Goal: Find specific page/section: Find specific page/section

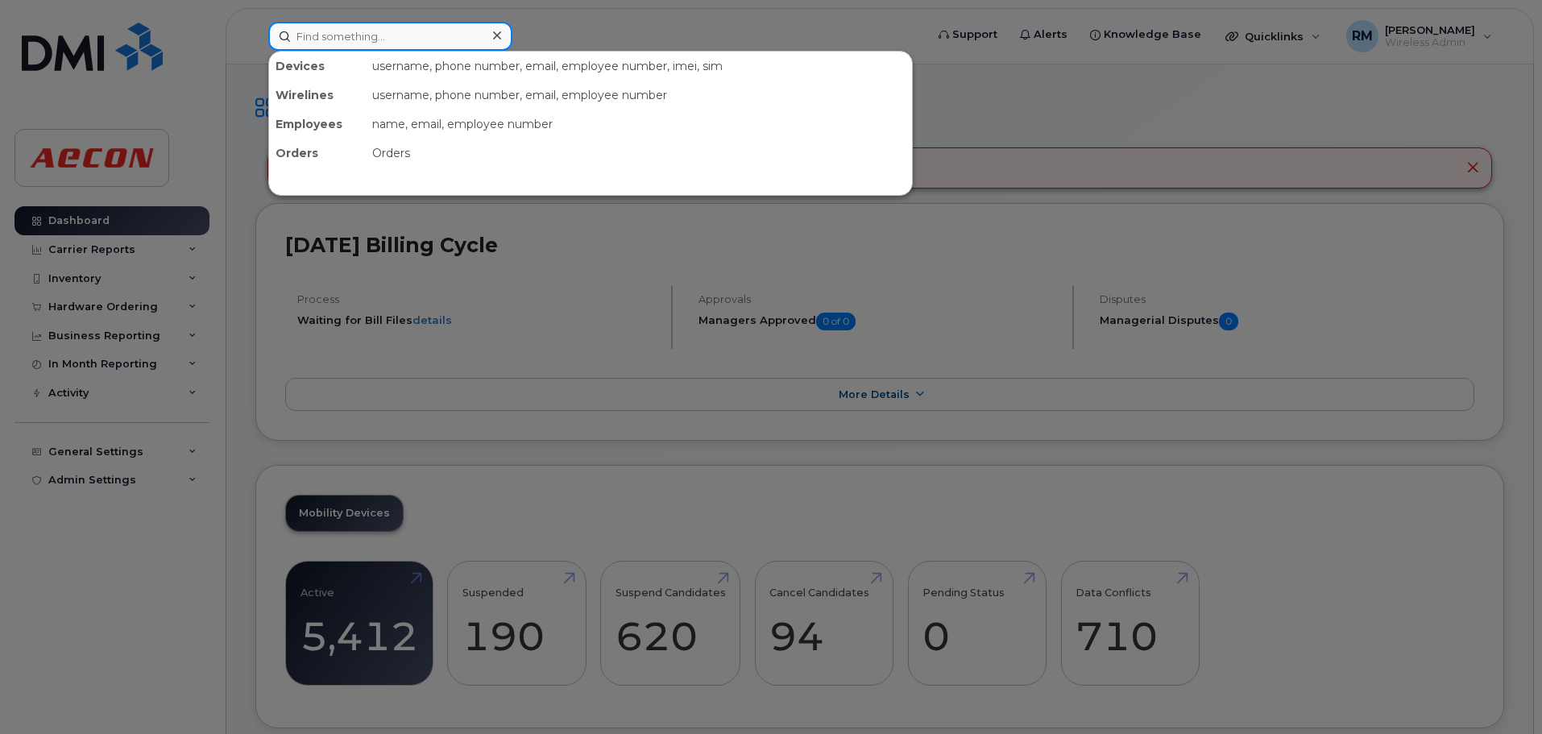
click at [352, 40] on input at bounding box center [390, 36] width 244 height 29
click at [342, 35] on input at bounding box center [390, 36] width 244 height 29
paste input "5193122251"
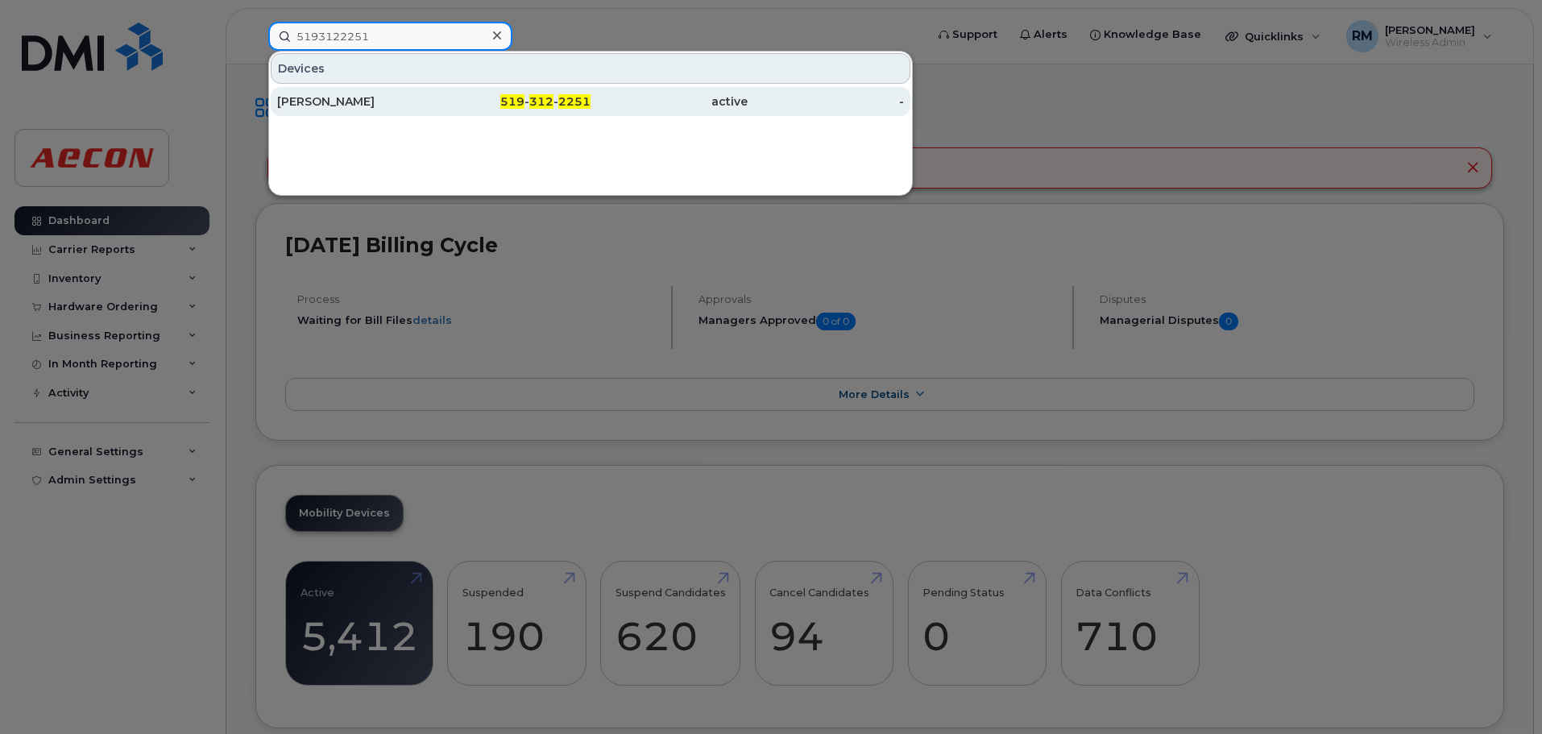
type input "5193122251"
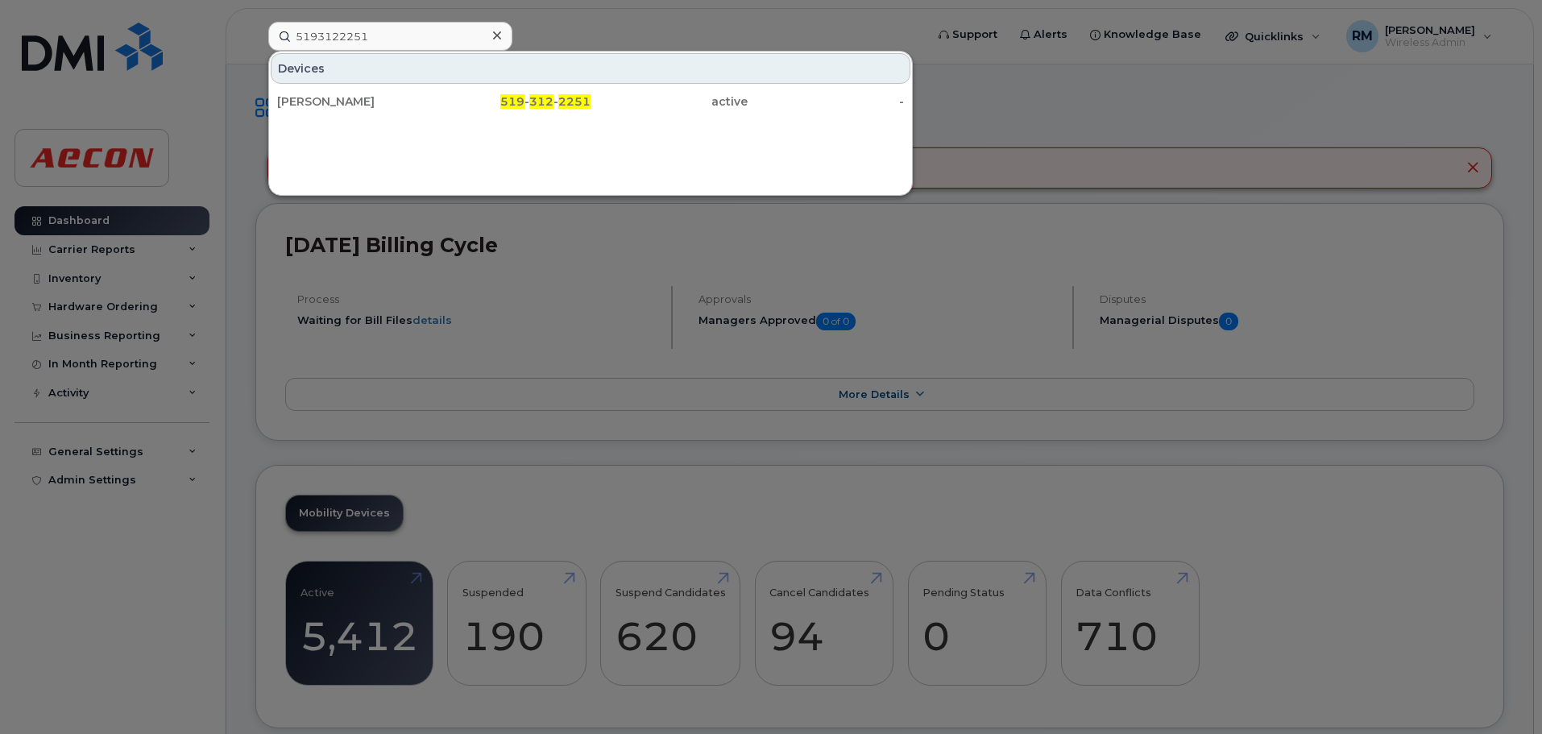
drag, startPoint x: 521, startPoint y: 102, endPoint x: 554, endPoint y: 217, distance: 119.9
click at [521, 102] on span "519" at bounding box center [512, 101] width 24 height 15
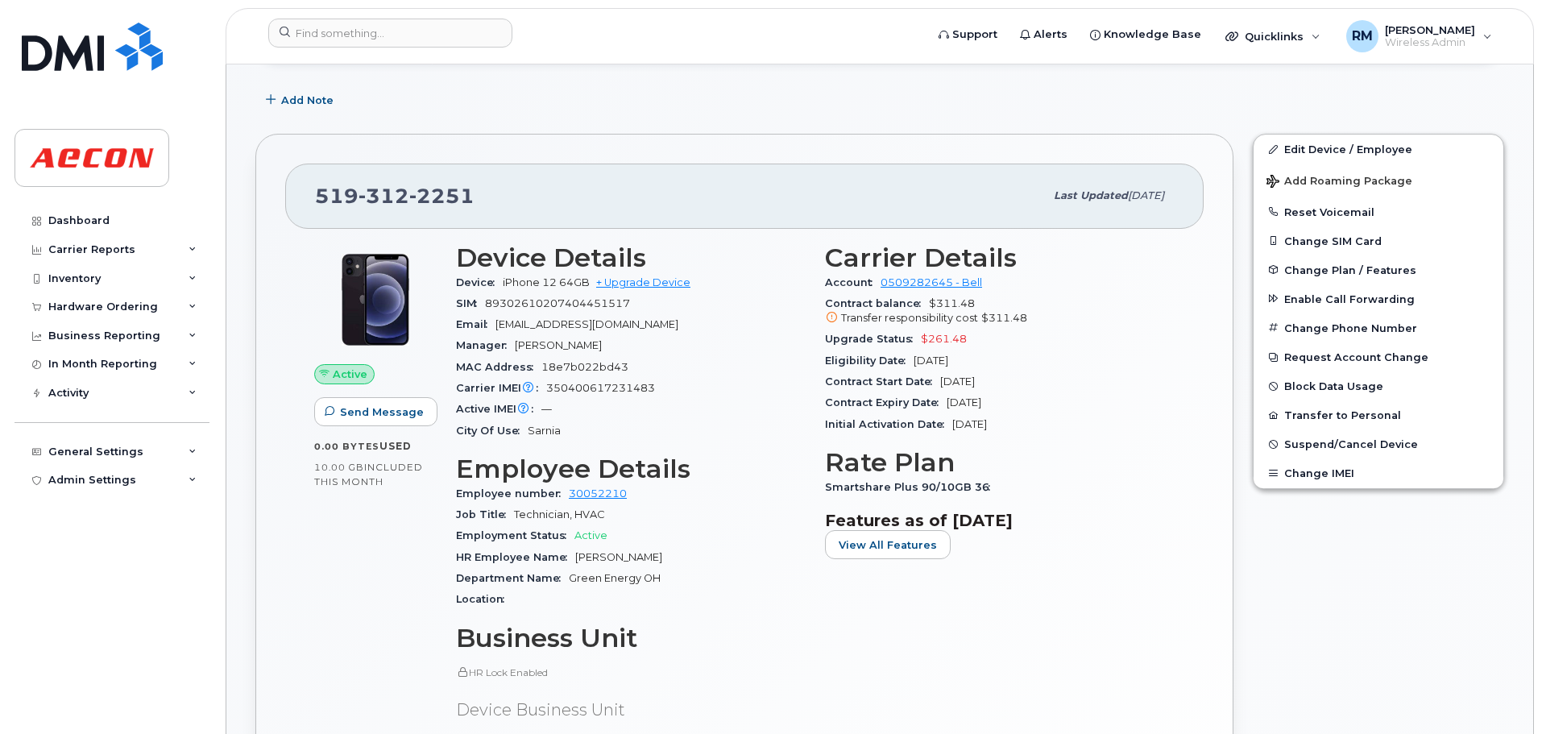
scroll to position [403, 0]
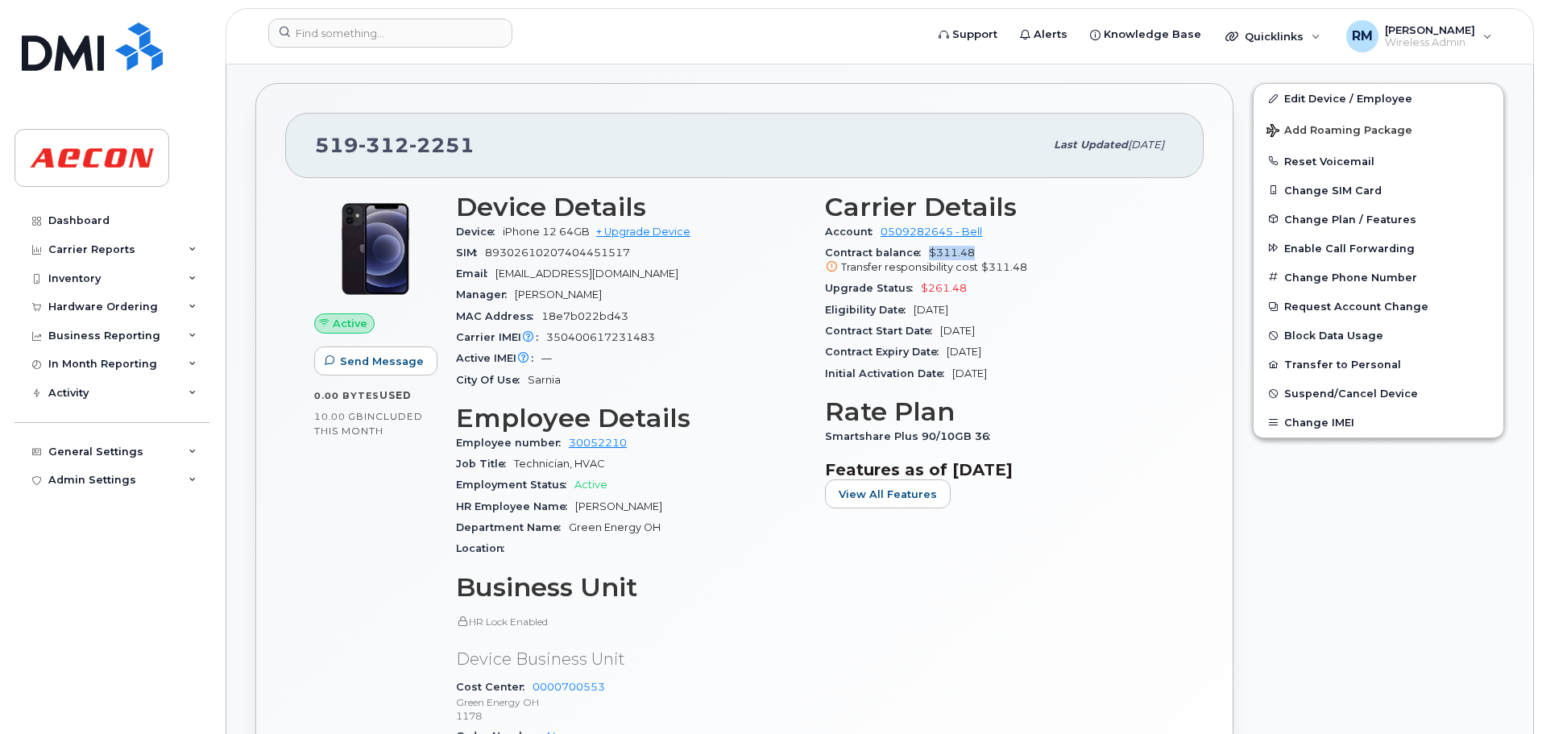
drag, startPoint x: 929, startPoint y: 255, endPoint x: 983, endPoint y: 253, distance: 54.0
click at [983, 253] on div "Contract balance $311.48 Transfer responsibility cost $311.48" at bounding box center [1000, 261] width 350 height 36
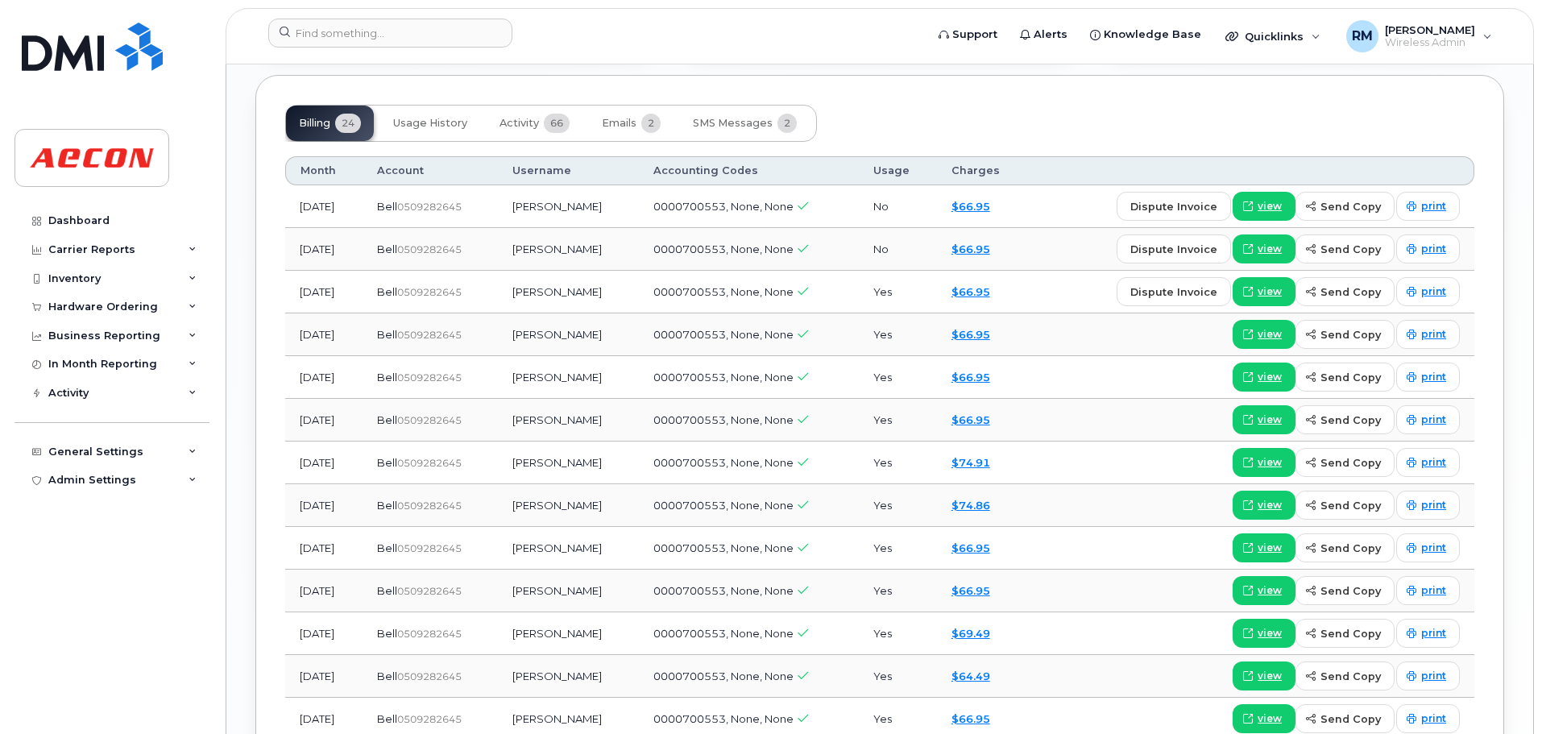
scroll to position [1934, 0]
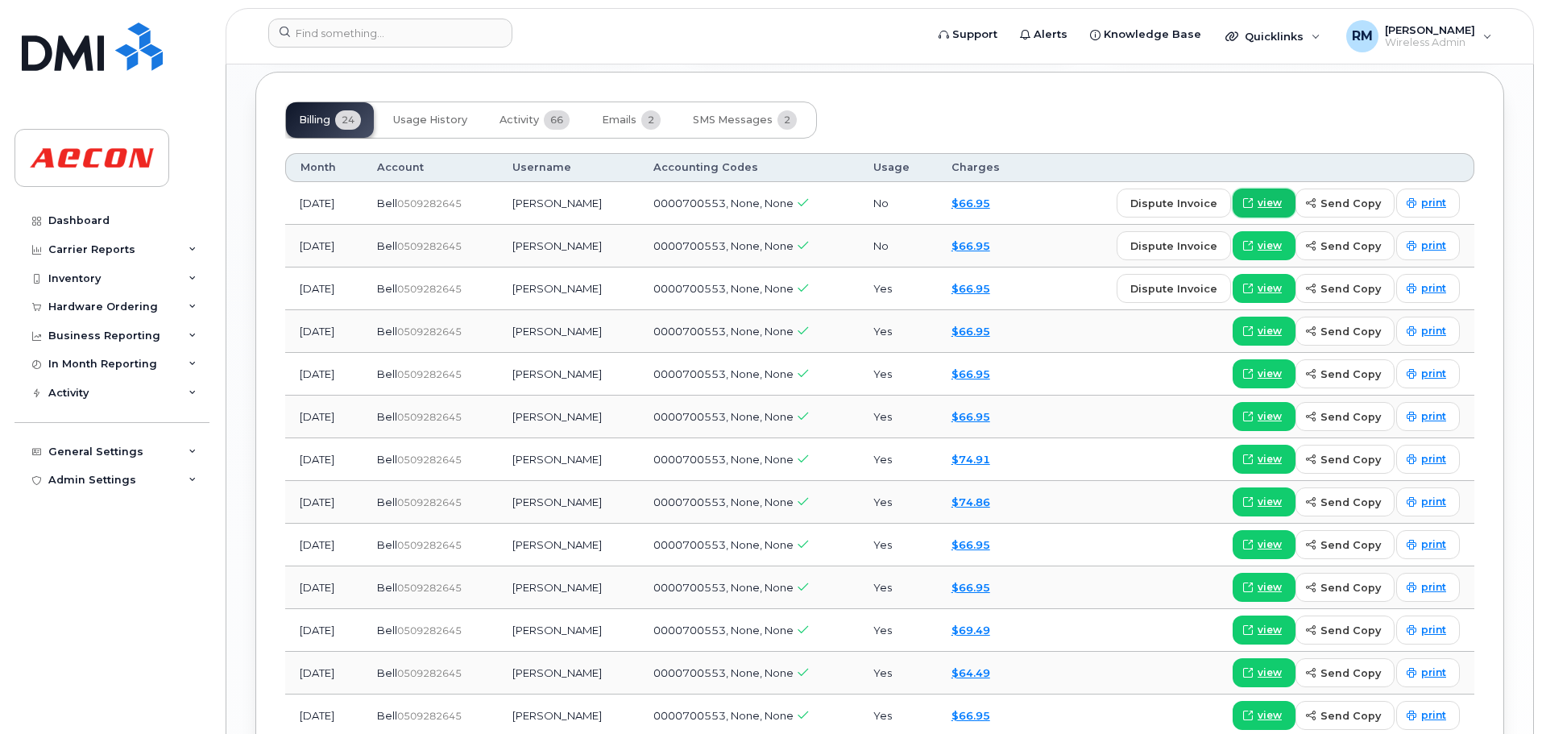
click at [1273, 205] on span "view" at bounding box center [1270, 203] width 24 height 15
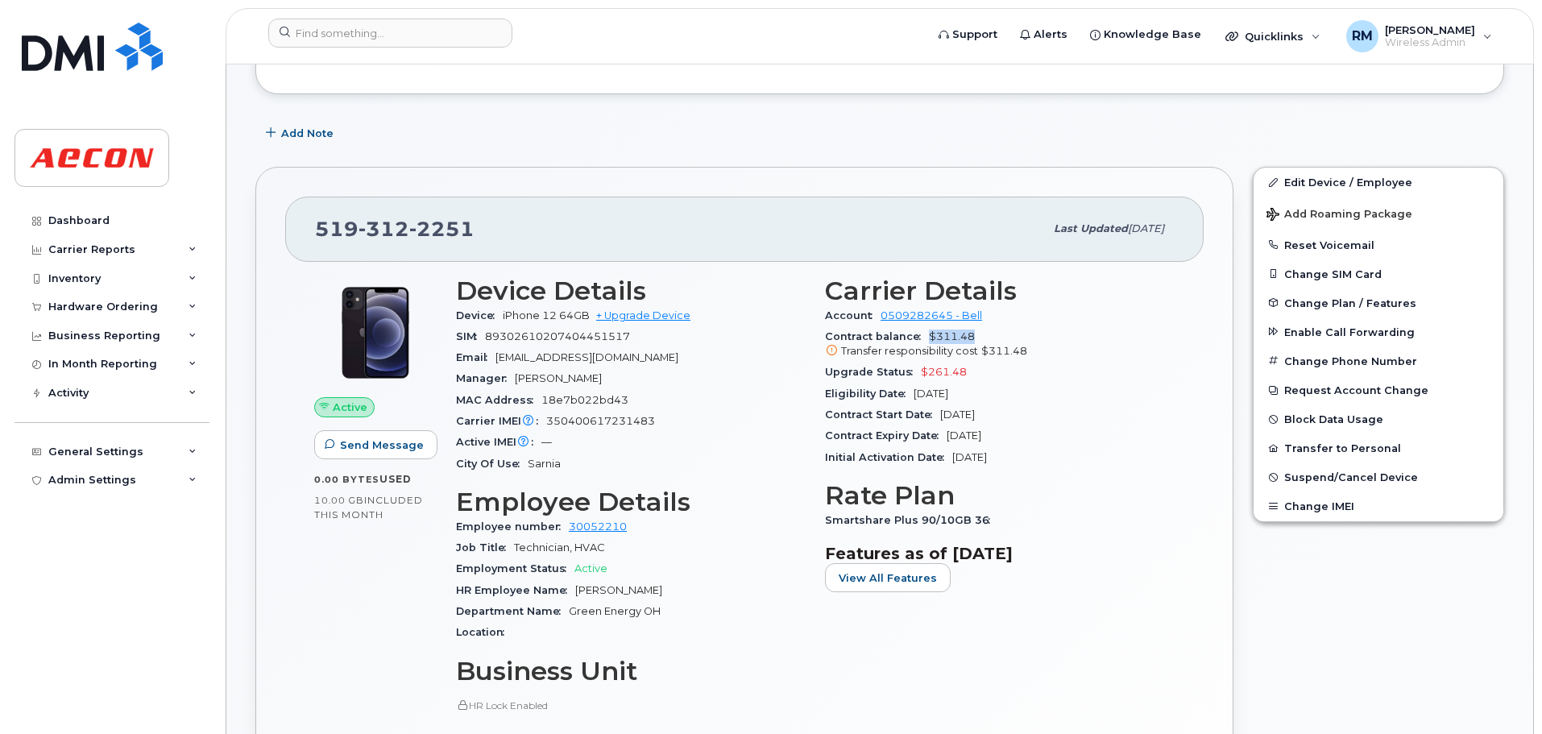
scroll to position [322, 0]
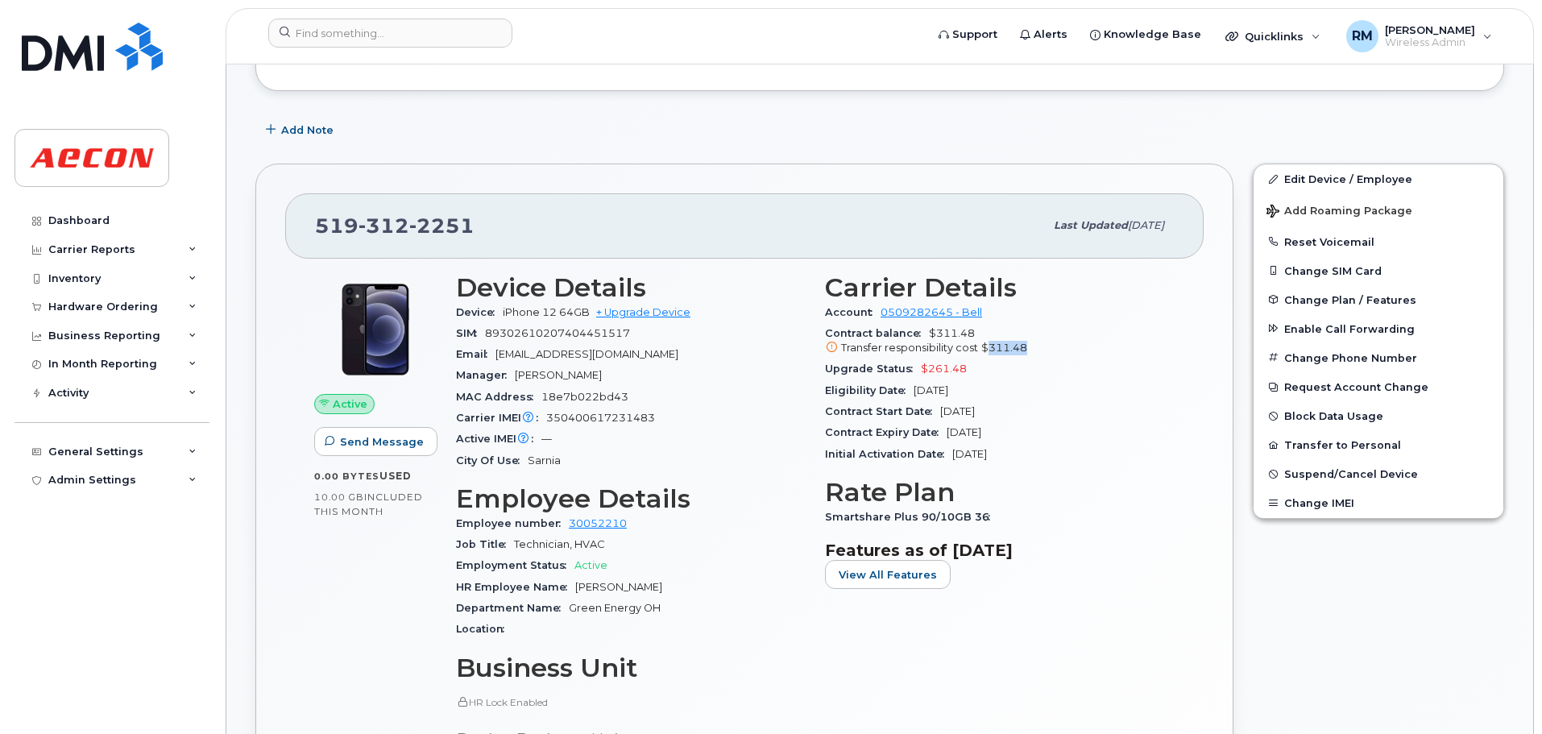
drag, startPoint x: 986, startPoint y: 346, endPoint x: 1058, endPoint y: 341, distance: 71.9
click at [1058, 341] on div "Transfer responsibility cost $311.48" at bounding box center [1000, 348] width 350 height 15
drag, startPoint x: 929, startPoint y: 332, endPoint x: 979, endPoint y: 331, distance: 50.0
click at [979, 331] on div "Contract balance $311.48 Transfer responsibility cost $311.48" at bounding box center [1000, 341] width 350 height 36
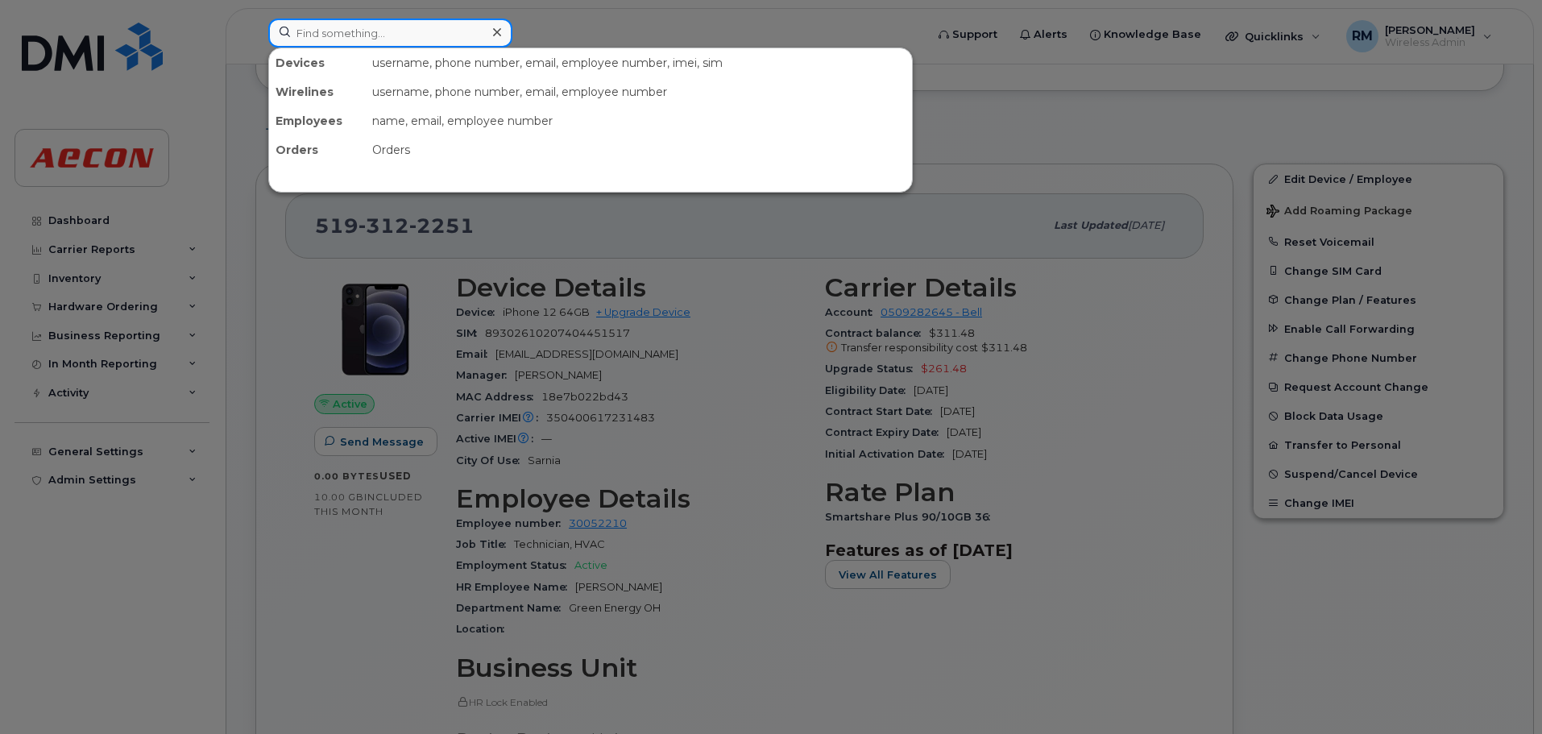
click at [363, 21] on input at bounding box center [390, 33] width 244 height 29
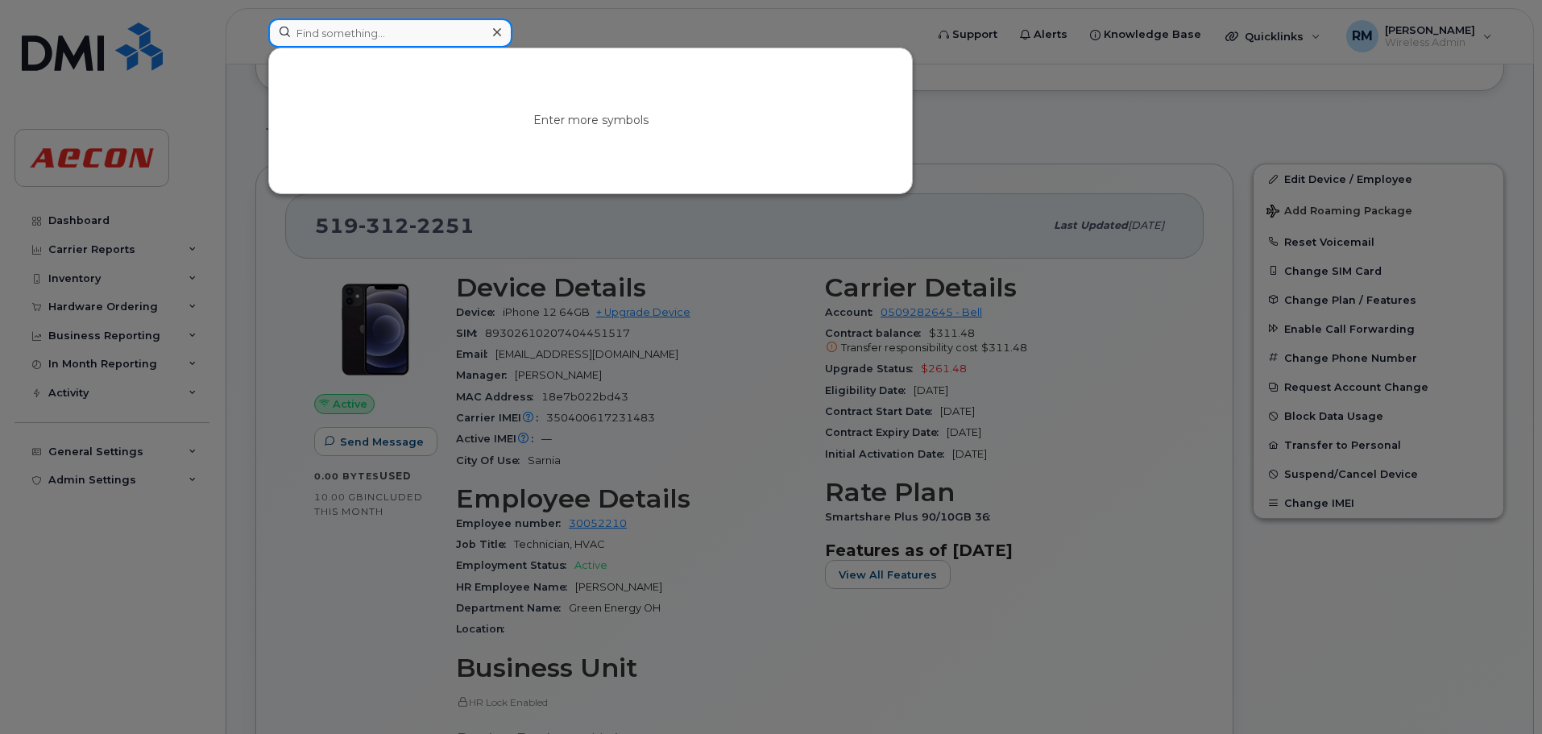
click at [353, 27] on input at bounding box center [390, 33] width 244 height 29
click at [383, 19] on input at bounding box center [390, 33] width 244 height 29
paste input "2895442132"
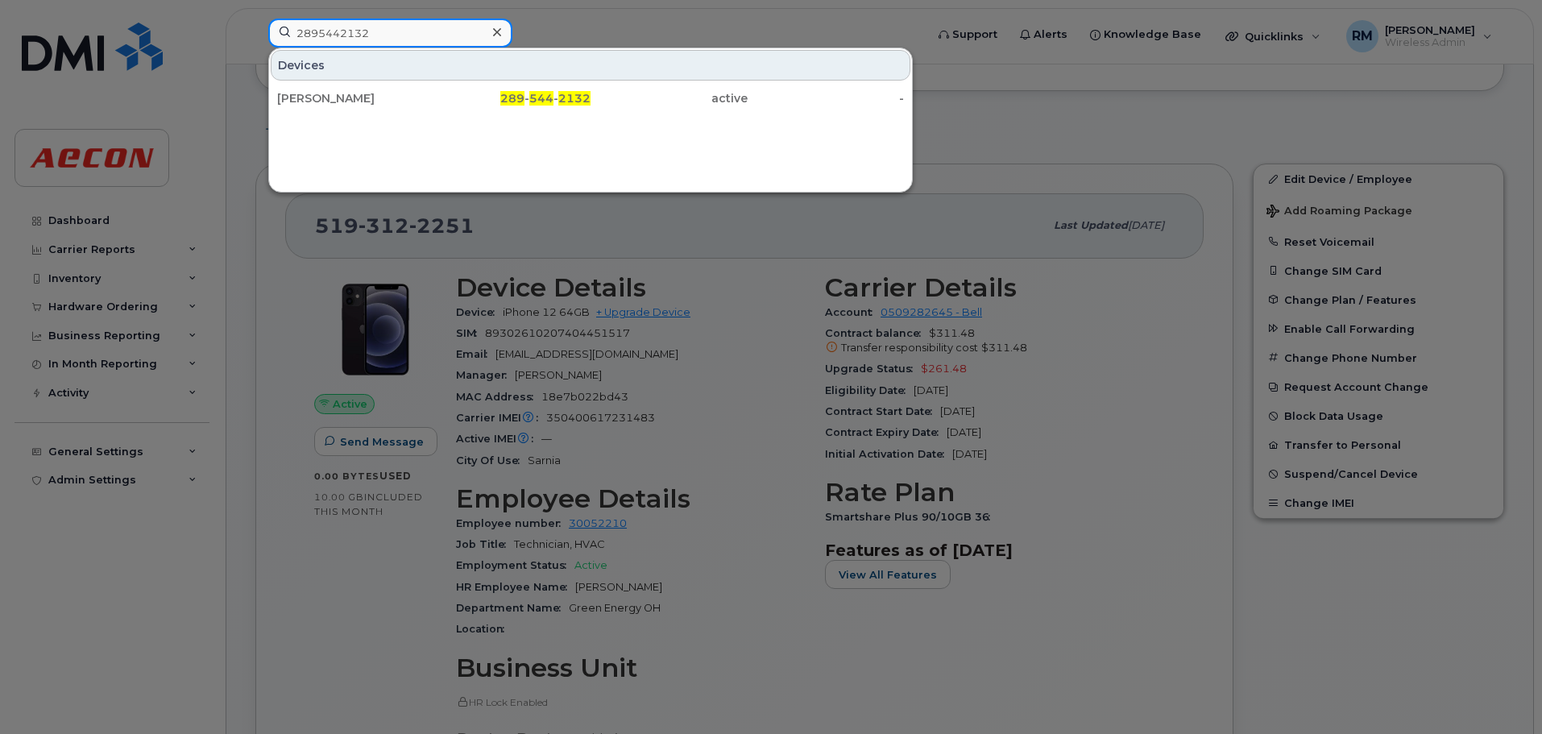
type input "2895442132"
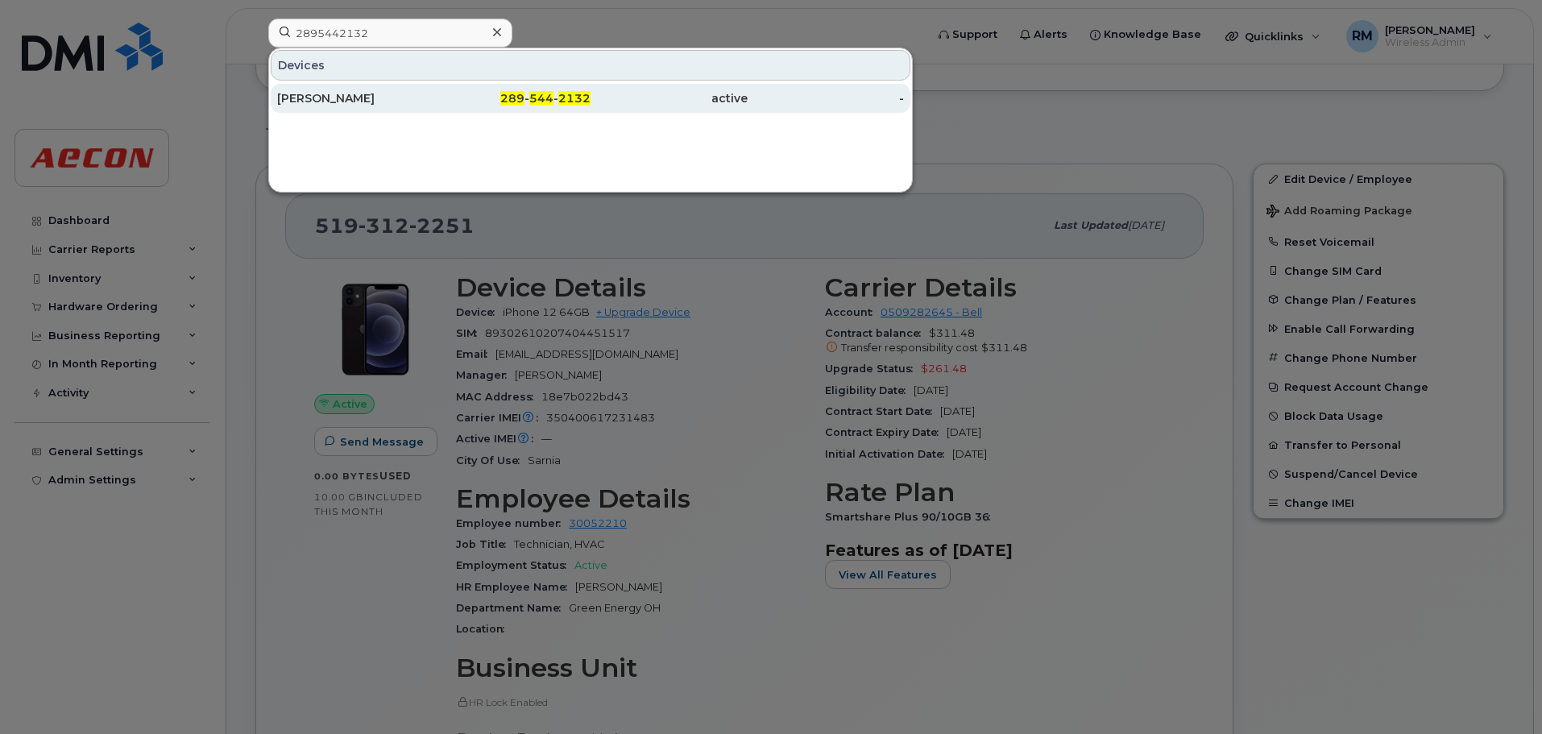
click at [557, 95] on div "289 - 544 - 2132" at bounding box center [512, 98] width 157 height 16
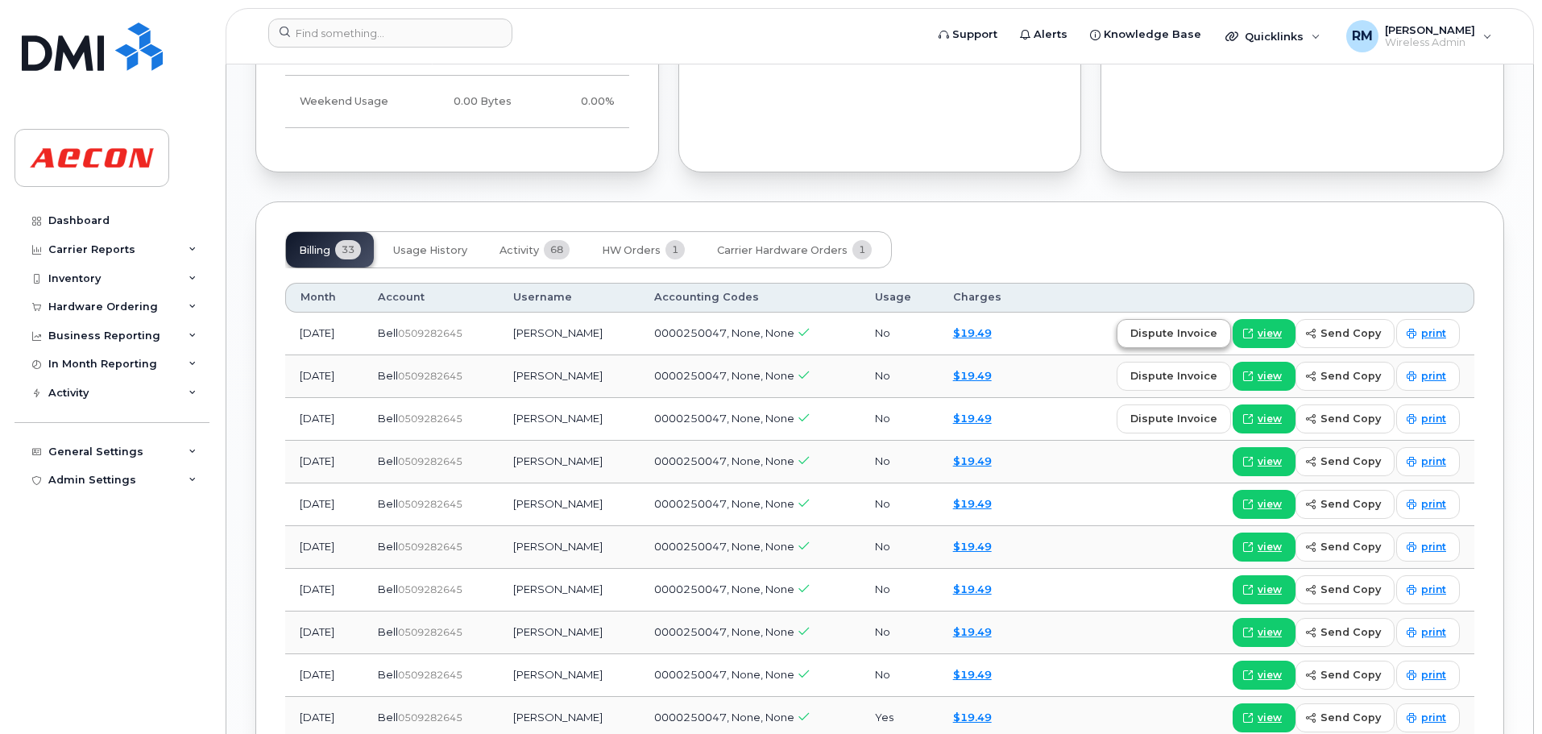
scroll to position [1451, 0]
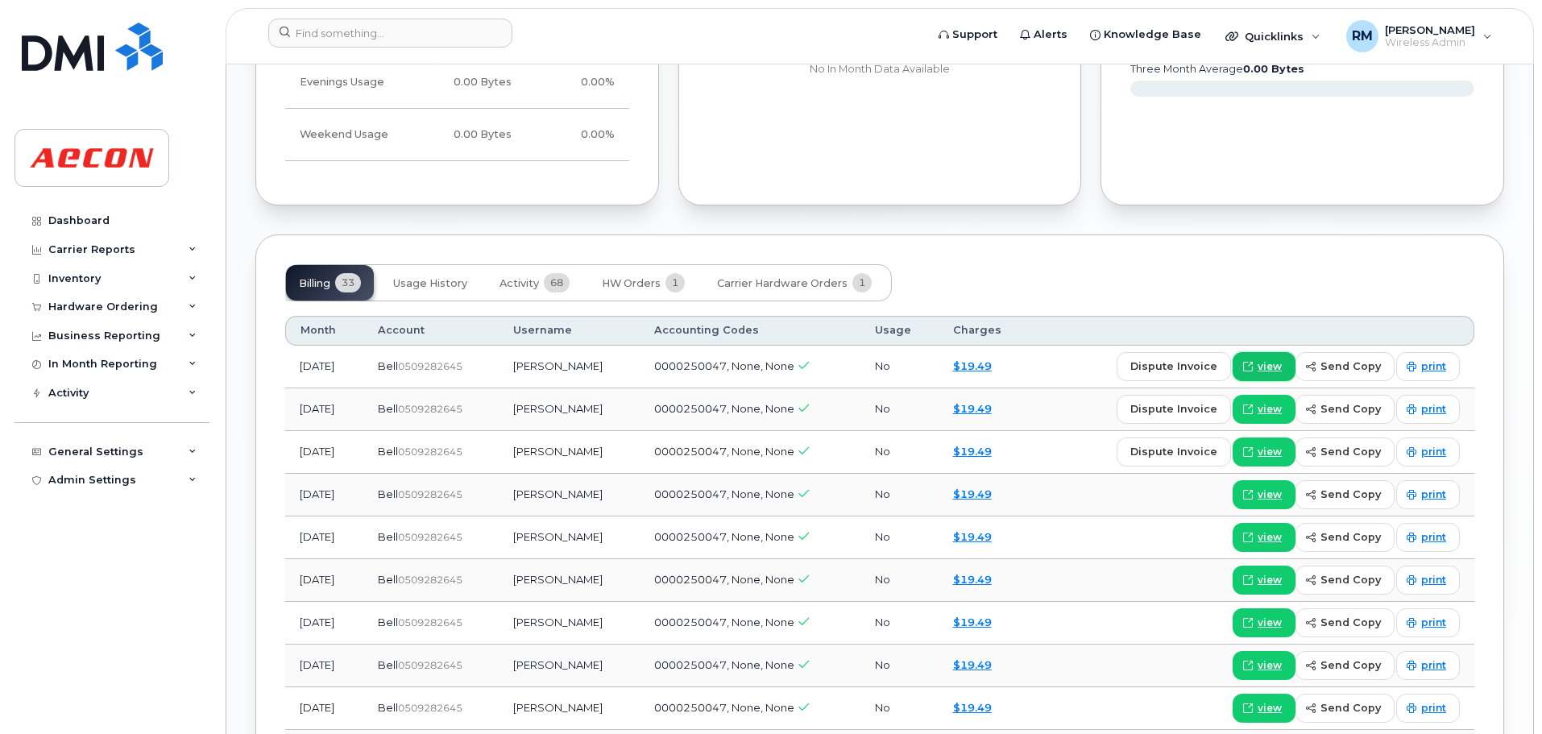
click at [1272, 363] on span "view" at bounding box center [1270, 366] width 24 height 15
click at [330, 36] on input at bounding box center [390, 33] width 244 height 29
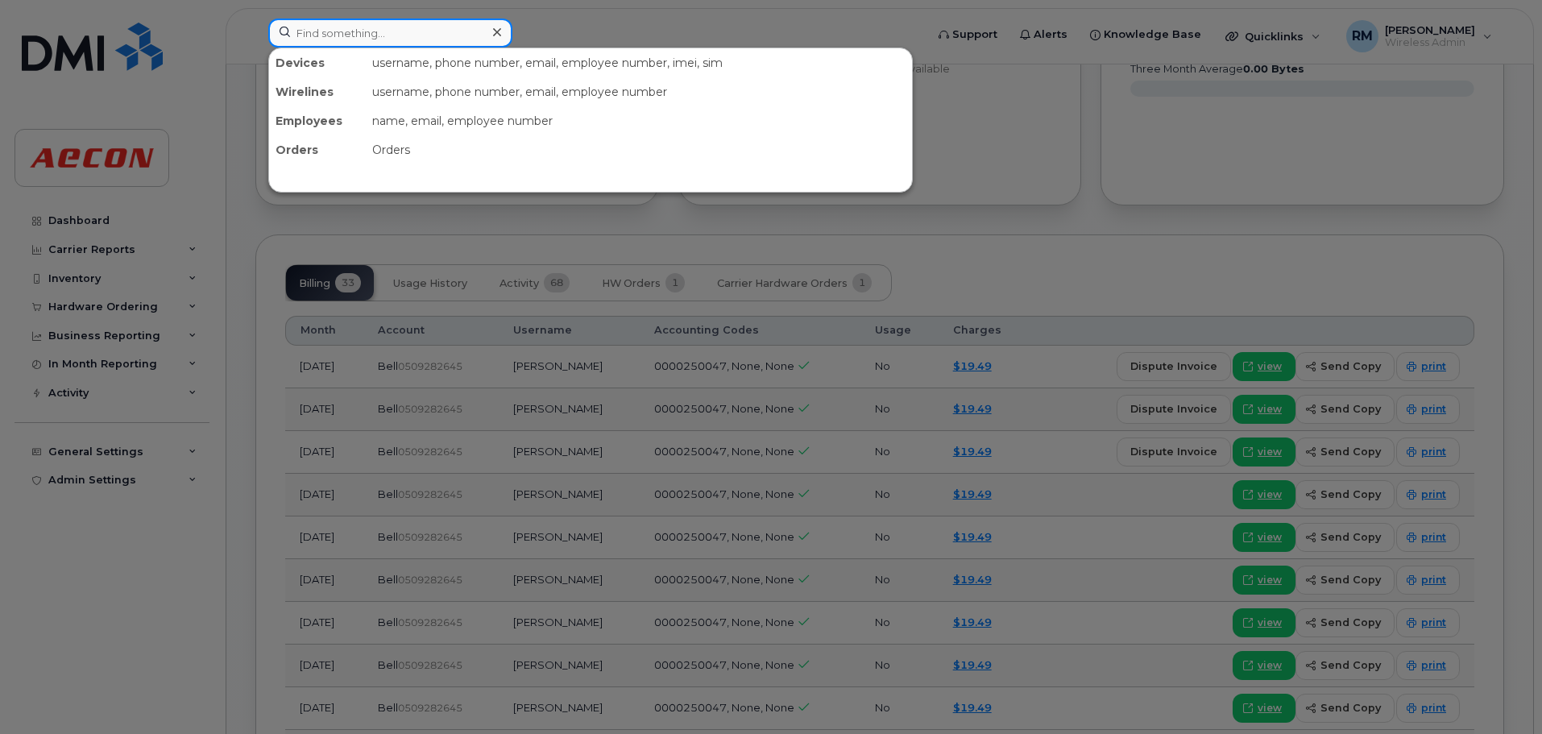
paste input "4373439696"
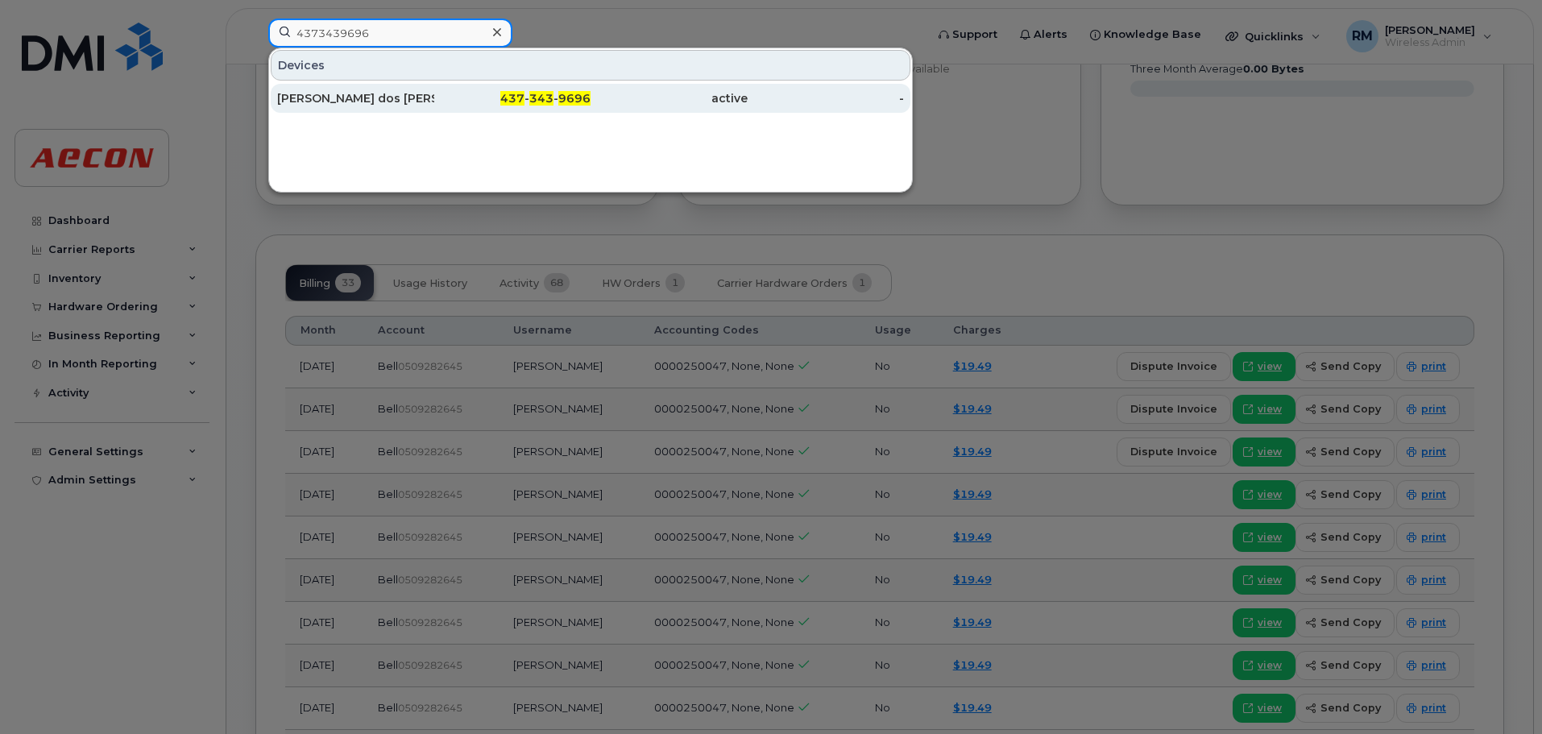
type input "4373439696"
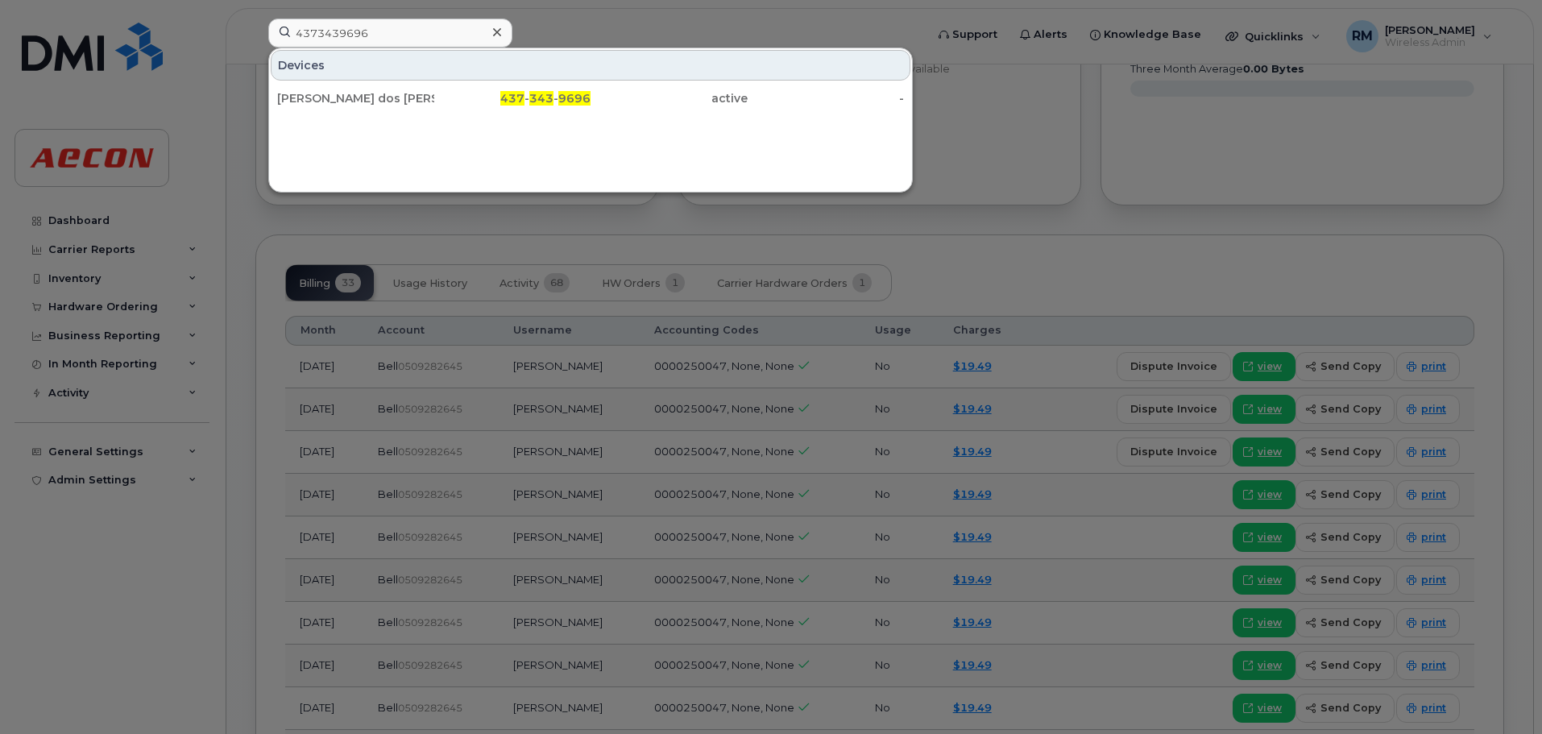
drag, startPoint x: 529, startPoint y: 93, endPoint x: 886, endPoint y: 308, distance: 417.1
click at [529, 93] on div "437 - 343 - 9696" at bounding box center [512, 98] width 157 height 16
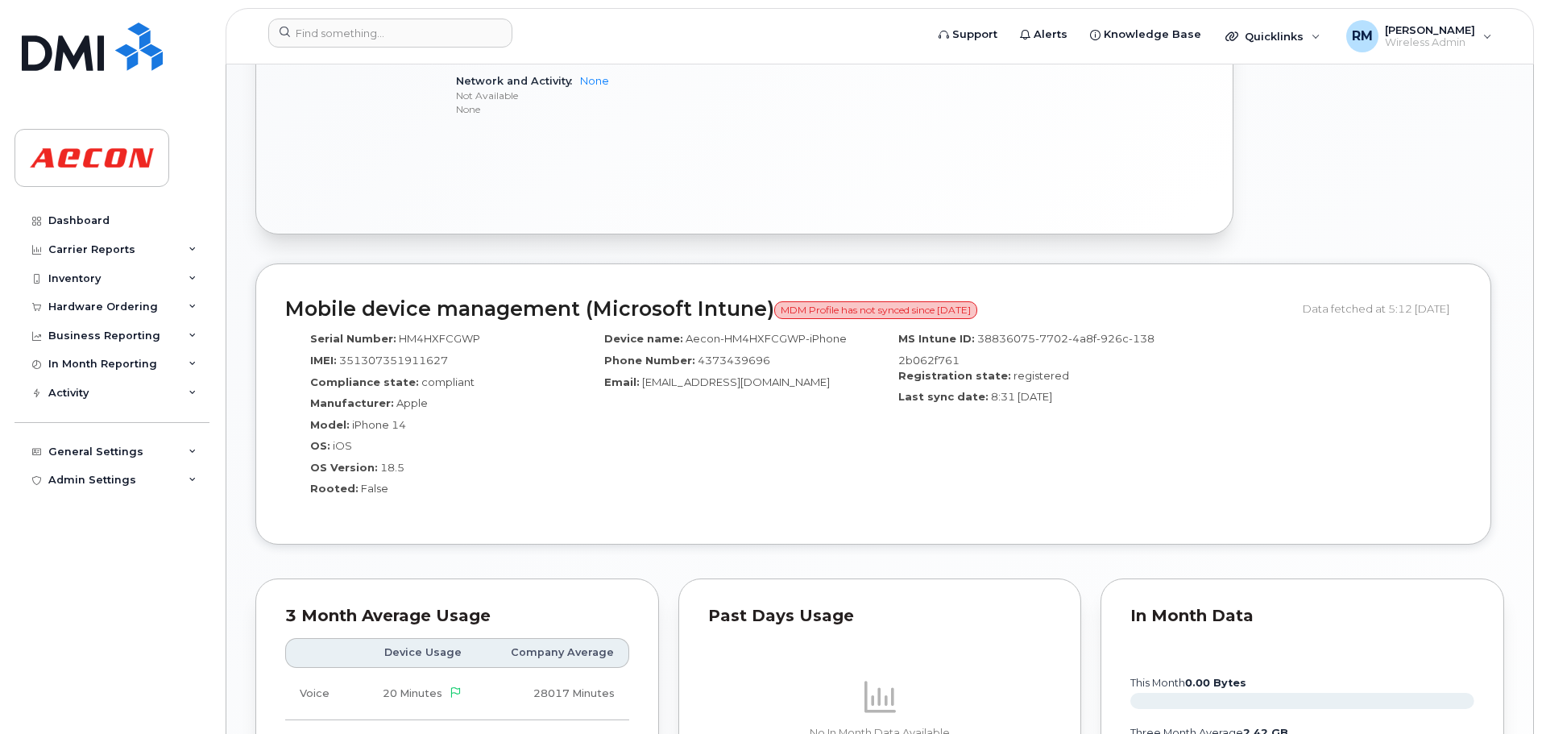
scroll to position [1451, 0]
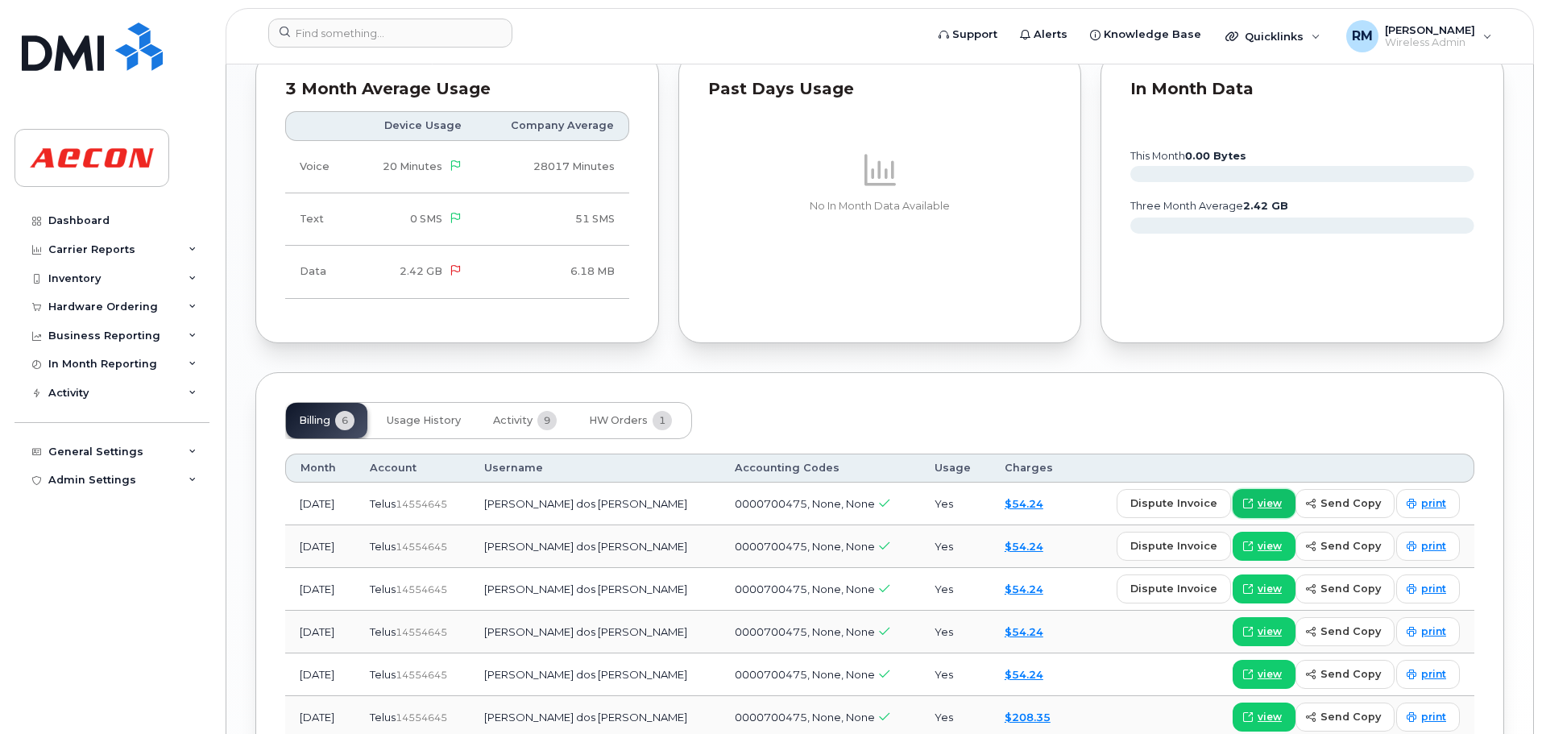
click at [1267, 500] on span "view" at bounding box center [1270, 503] width 24 height 15
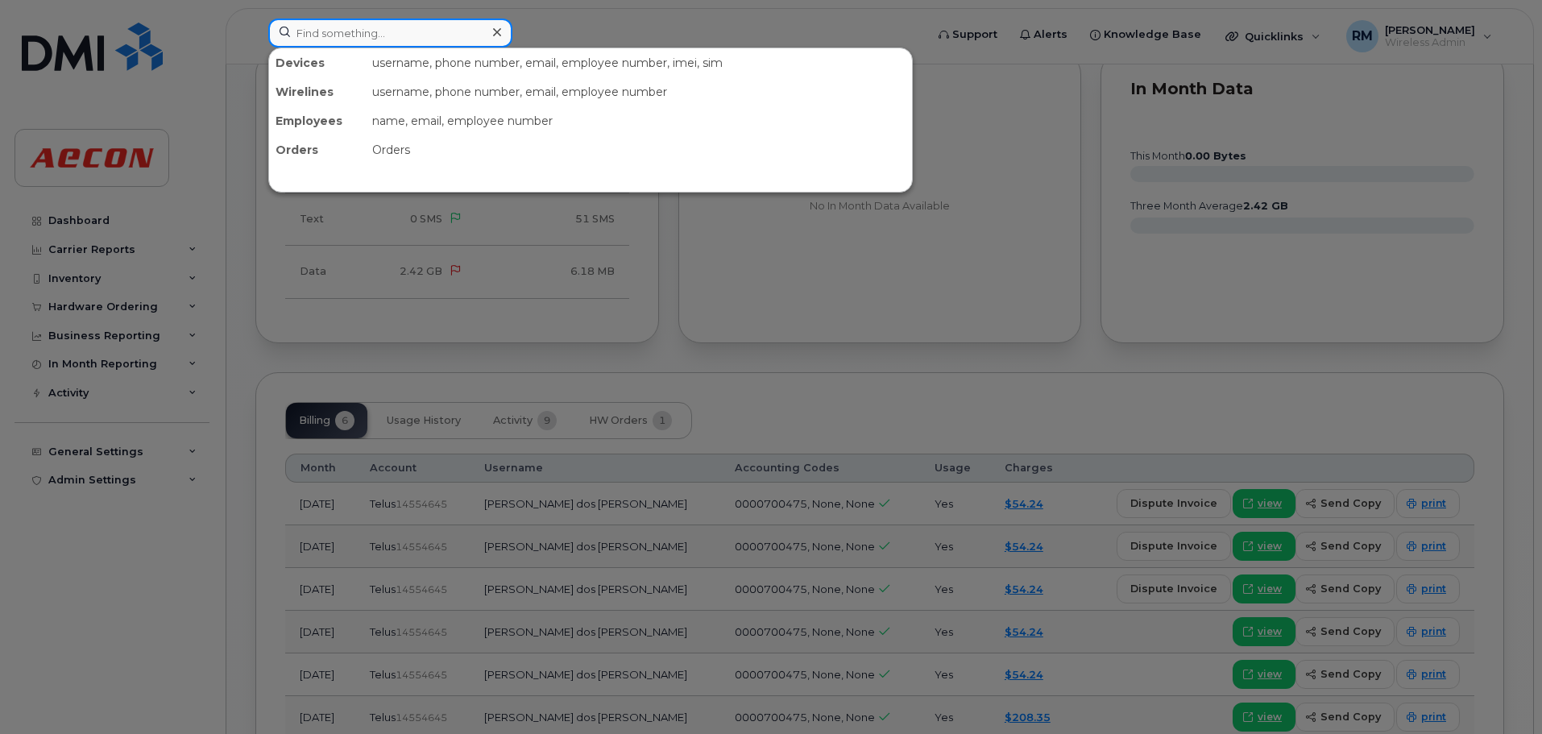
click at [338, 30] on input at bounding box center [390, 33] width 244 height 29
paste input "4165741510"
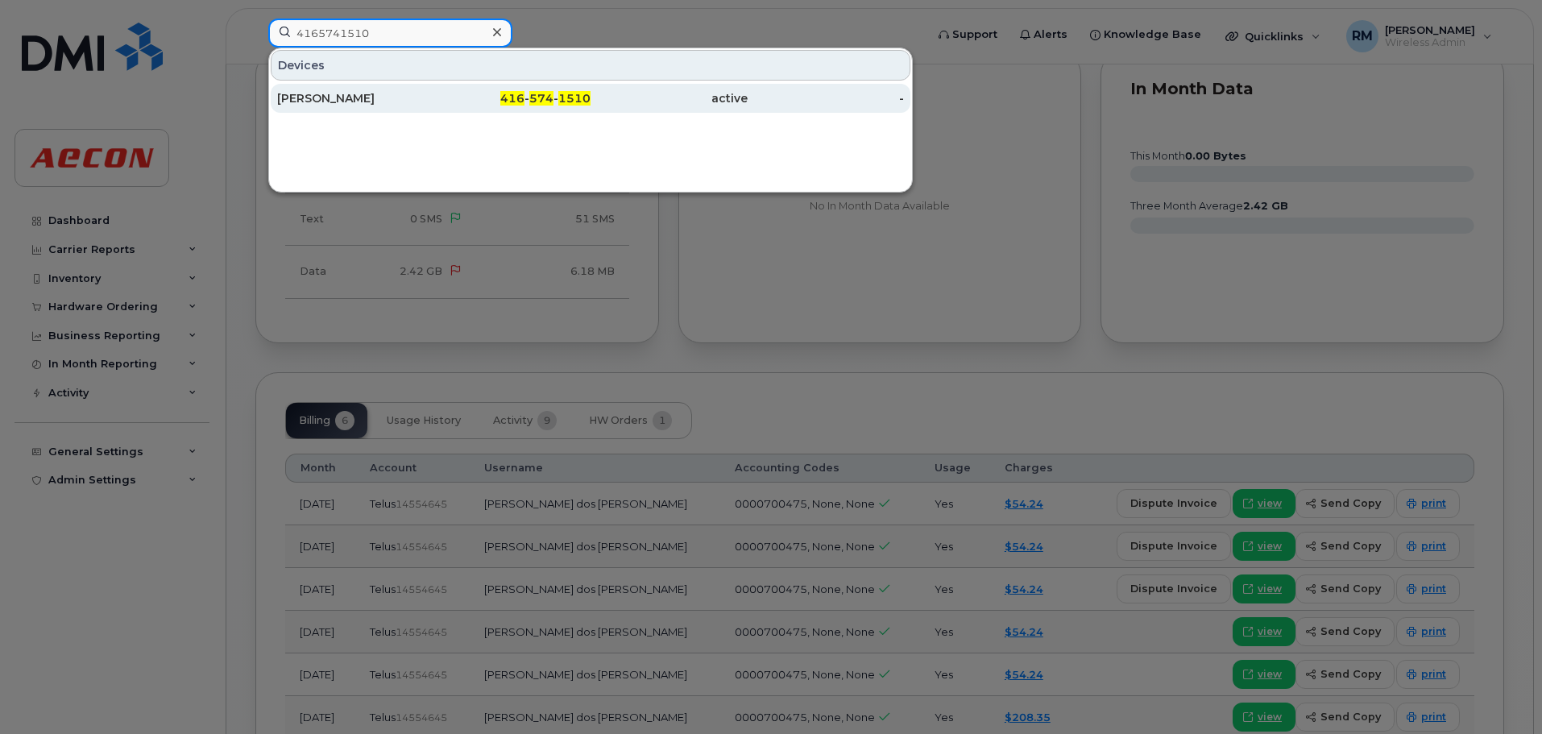
type input "4165741510"
click at [579, 97] on span "1510" at bounding box center [574, 98] width 32 height 15
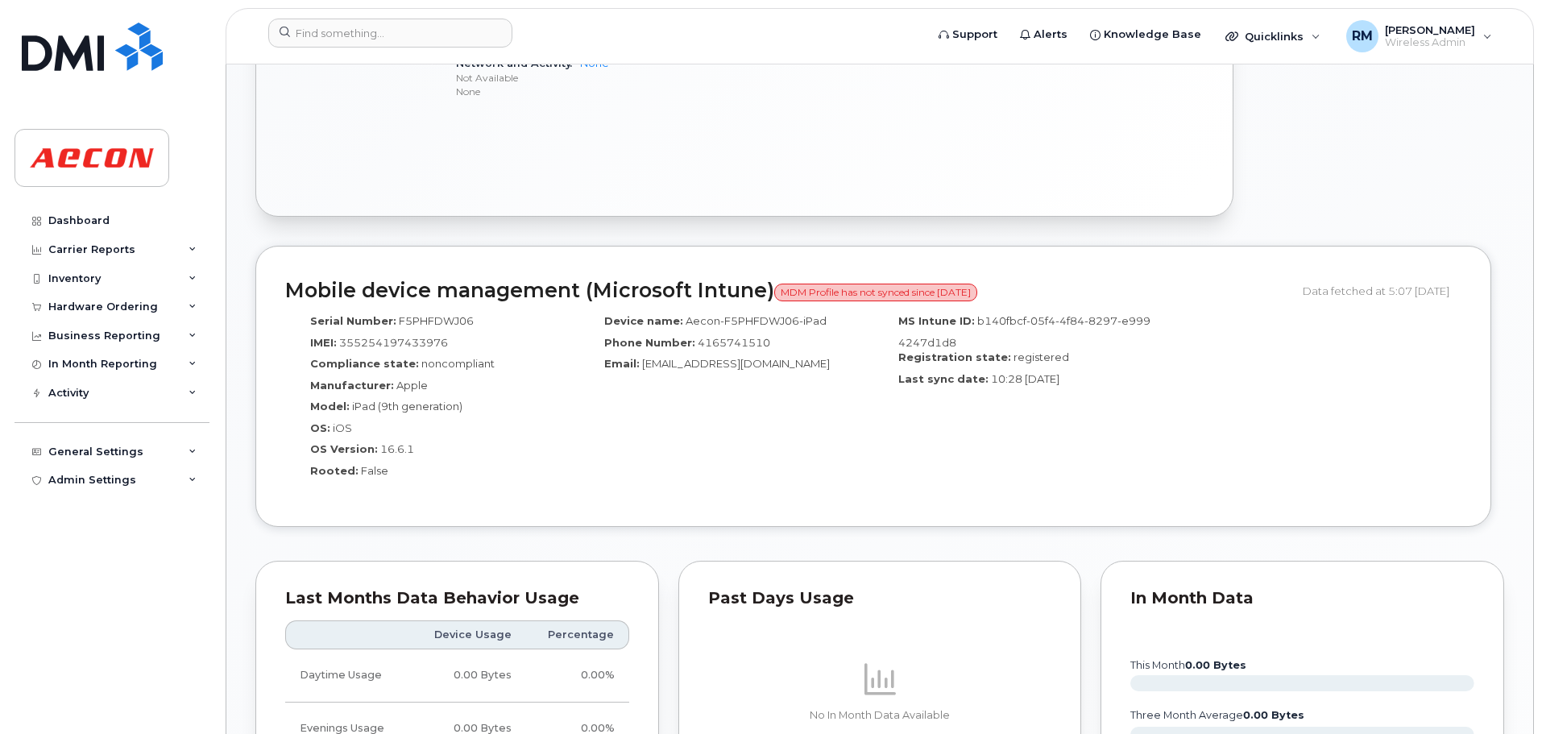
scroll to position [1612, 0]
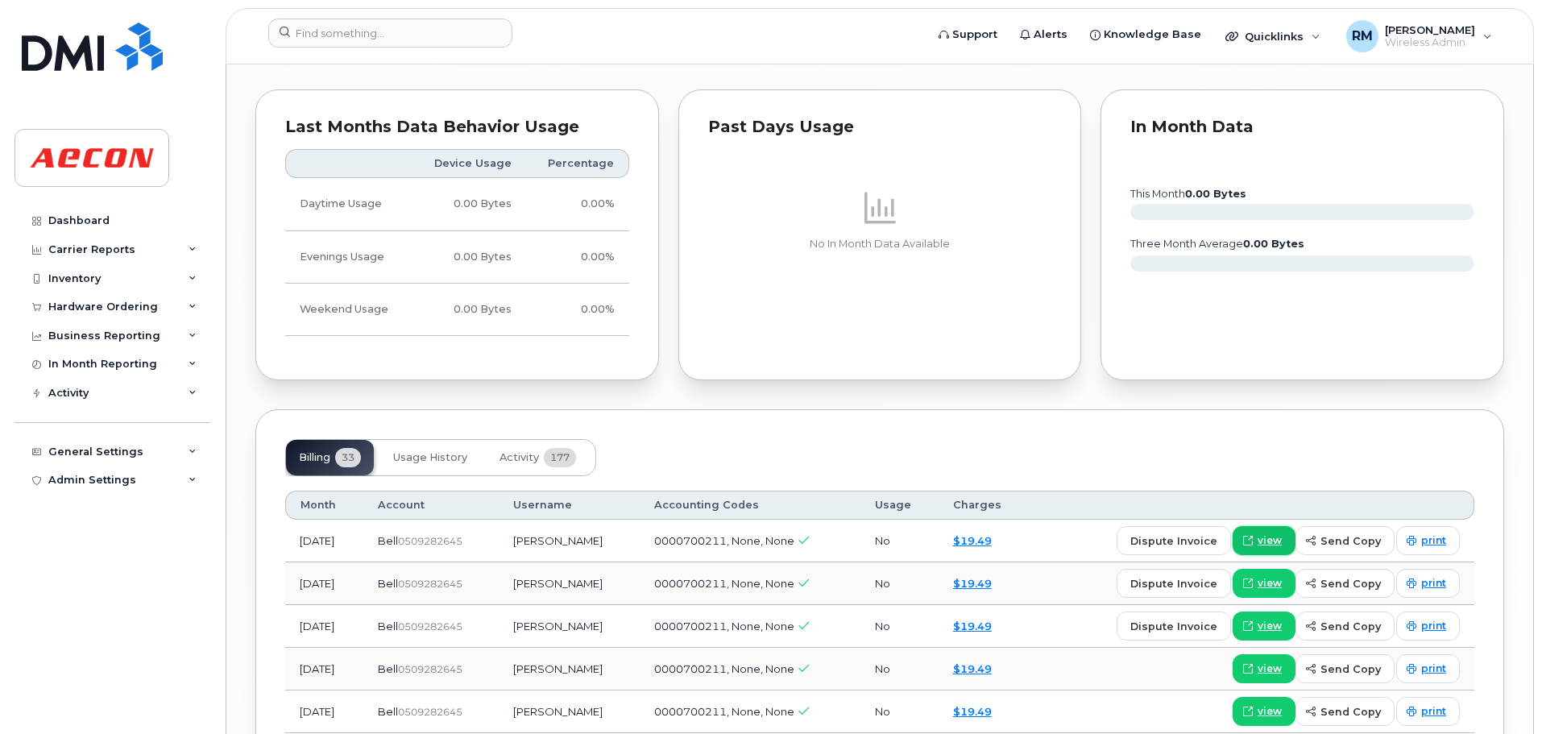
click at [1263, 542] on span "view" at bounding box center [1270, 540] width 24 height 15
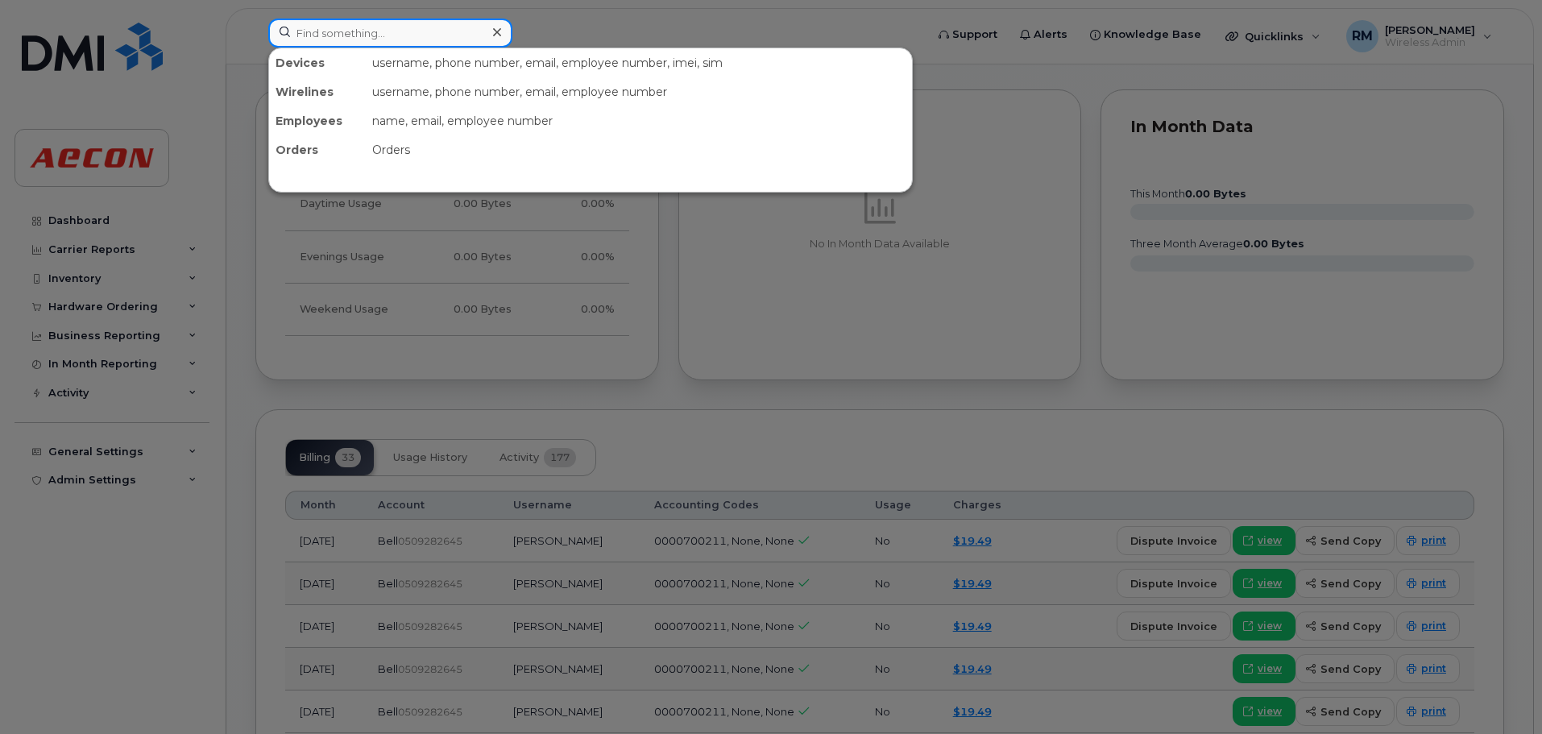
click at [362, 39] on input at bounding box center [390, 33] width 244 height 29
paste input "4315726153"
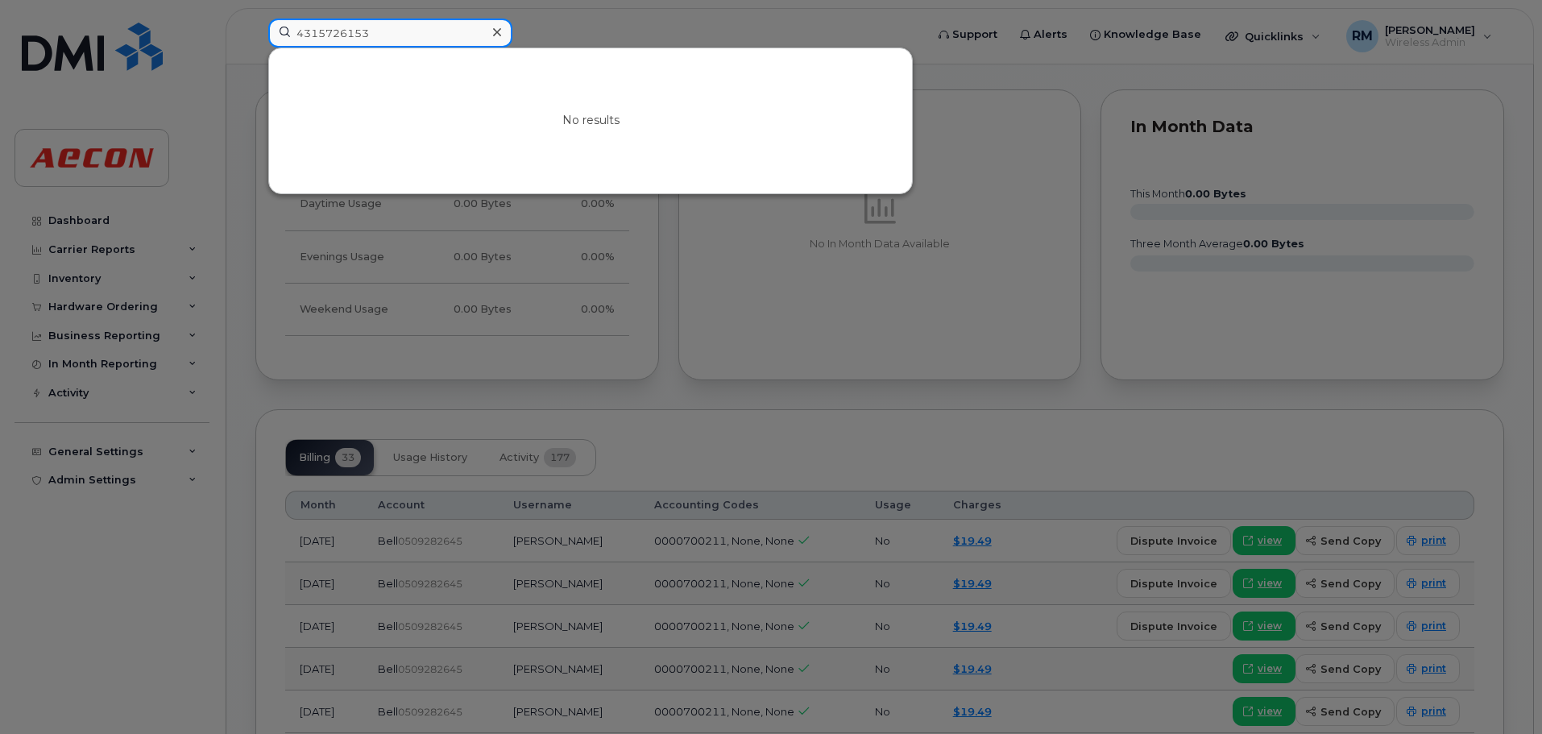
drag, startPoint x: 375, startPoint y: 34, endPoint x: -41, endPoint y: 19, distance: 416.1
click at [0, 19] on html "4315726153 No results Support Alerts Knowledge Base Quicklinks Suspend / Cancel…" at bounding box center [771, 71] width 1542 height 3366
paste input "275"
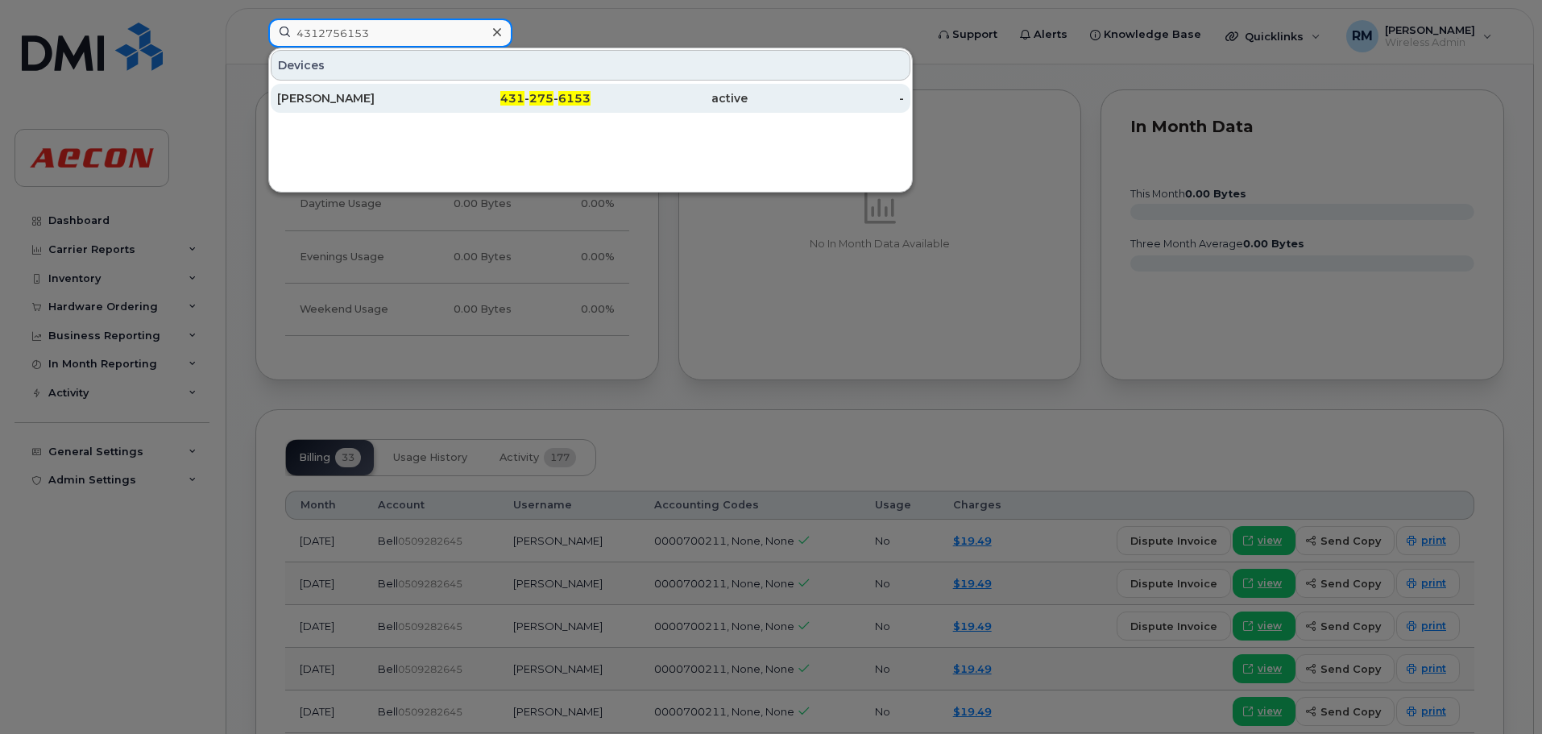
type input "4312756153"
click at [545, 101] on span "275" at bounding box center [541, 98] width 24 height 15
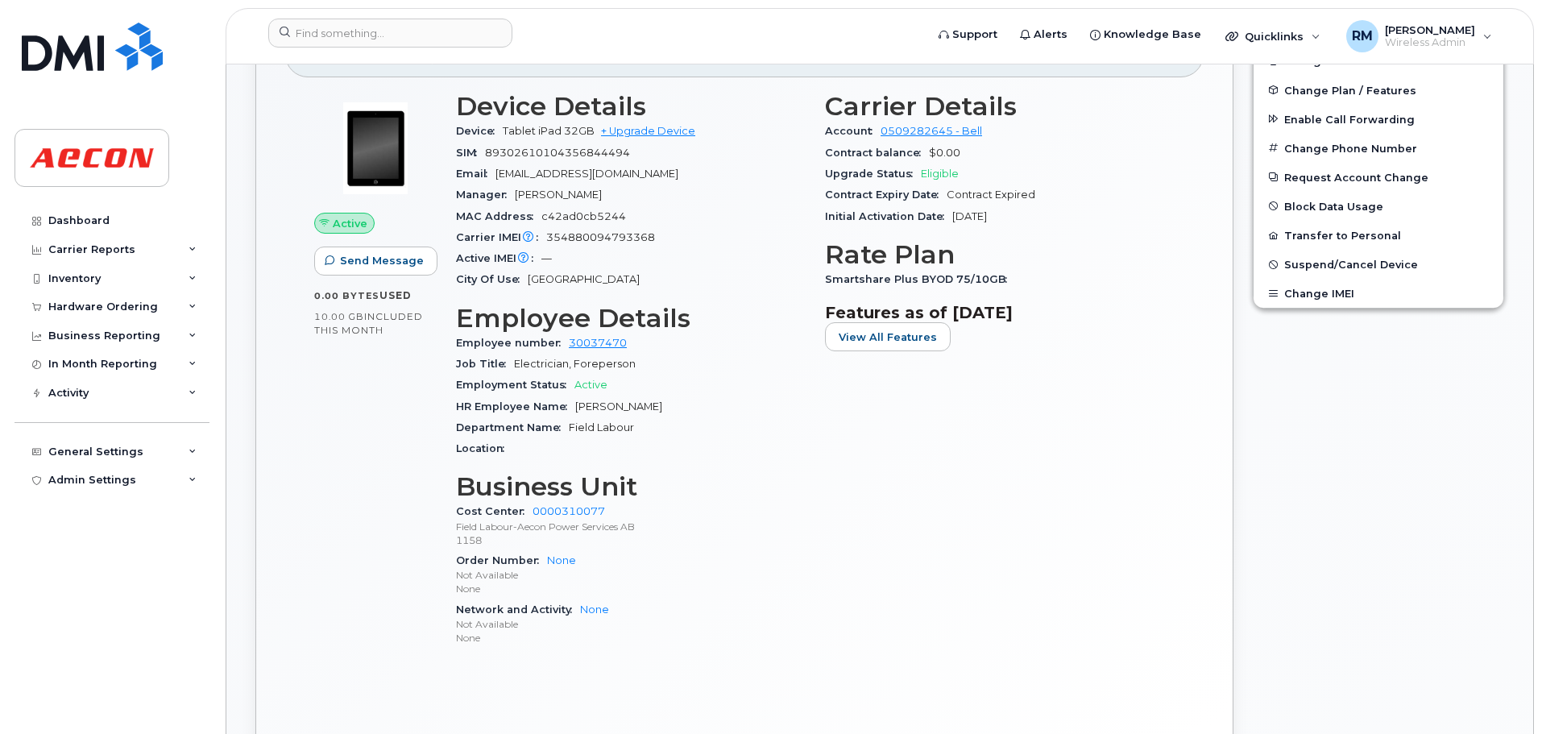
scroll to position [612, 0]
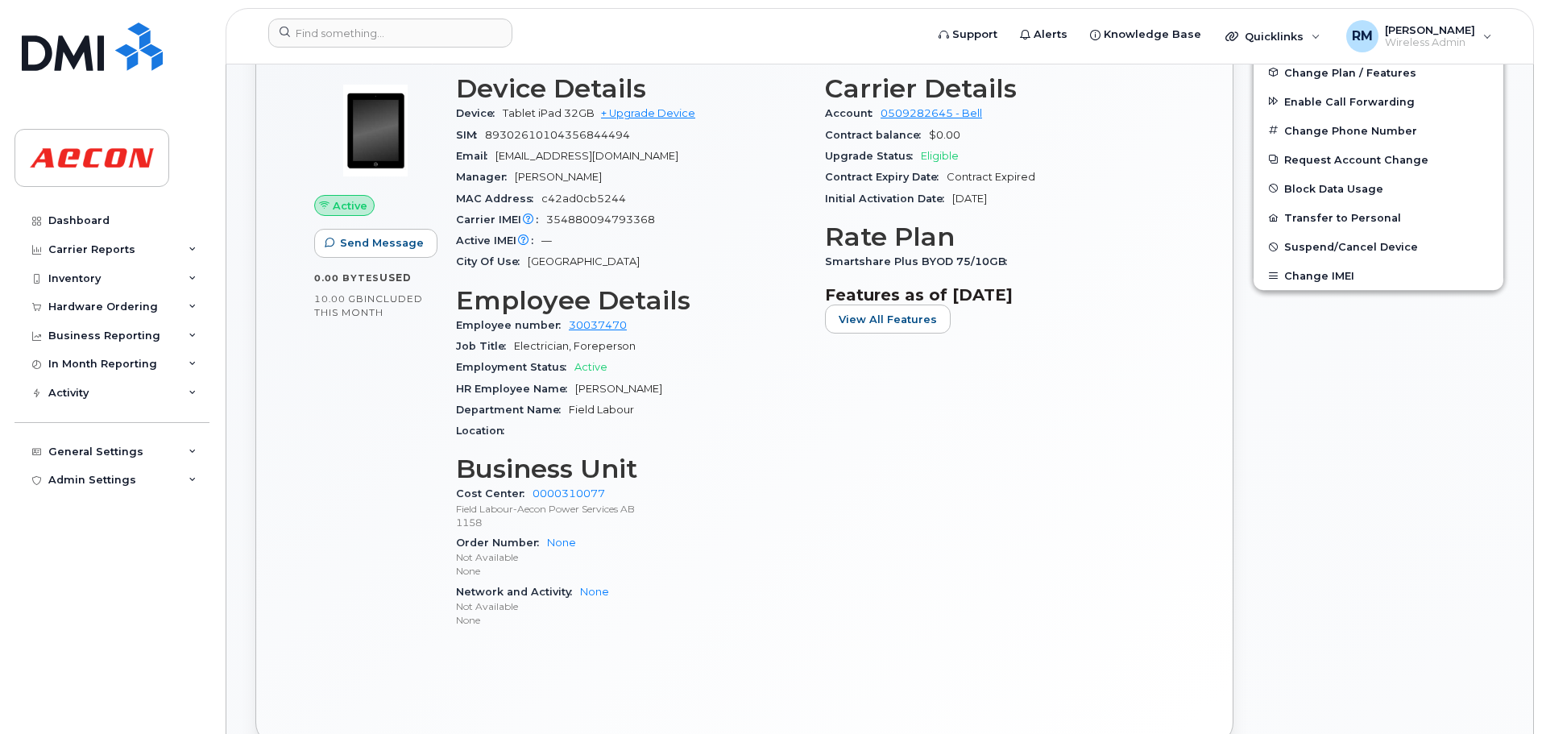
click at [638, 389] on span "[PERSON_NAME]" at bounding box center [618, 389] width 87 height 12
click at [641, 391] on div "HR Employee Name Brad Proctor" at bounding box center [631, 389] width 350 height 21
drag, startPoint x: 638, startPoint y: 386, endPoint x: 571, endPoint y: 385, distance: 67.7
click at [571, 385] on div "HR Employee Name Brad Proctor" at bounding box center [631, 389] width 350 height 21
copy span "[PERSON_NAME]"
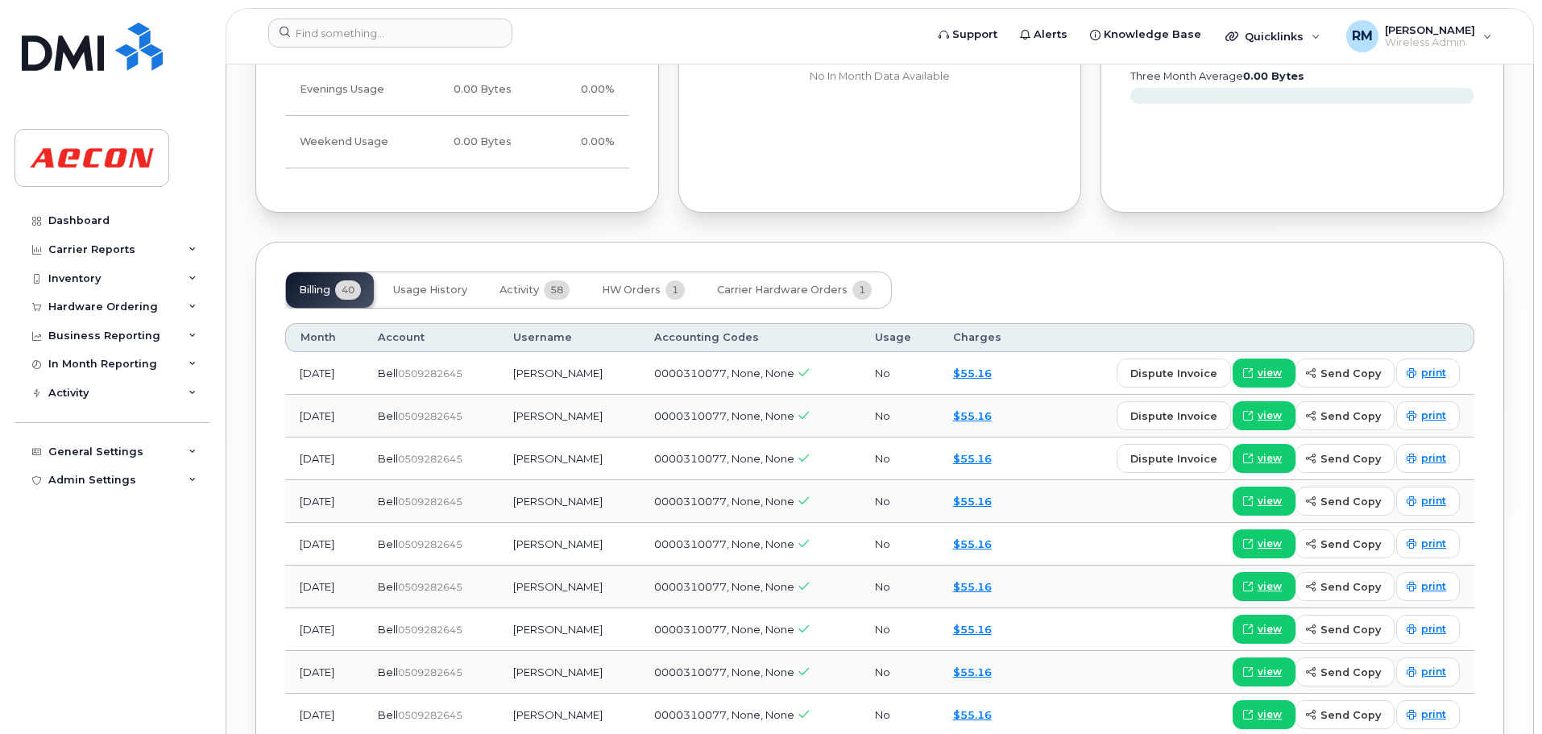
scroll to position [1820, 0]
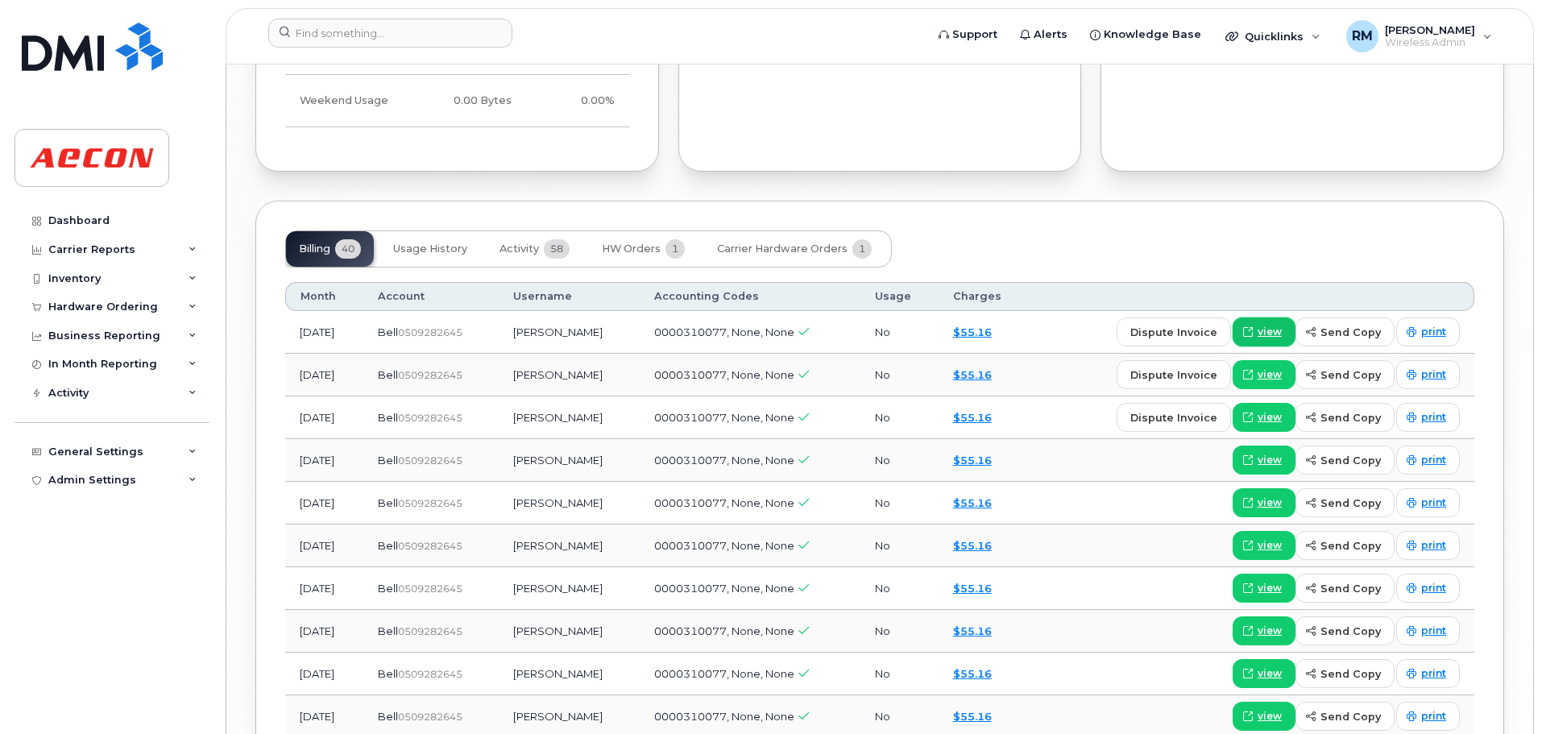
click at [1270, 333] on span "view" at bounding box center [1270, 332] width 24 height 15
click at [392, 30] on input at bounding box center [390, 33] width 244 height 29
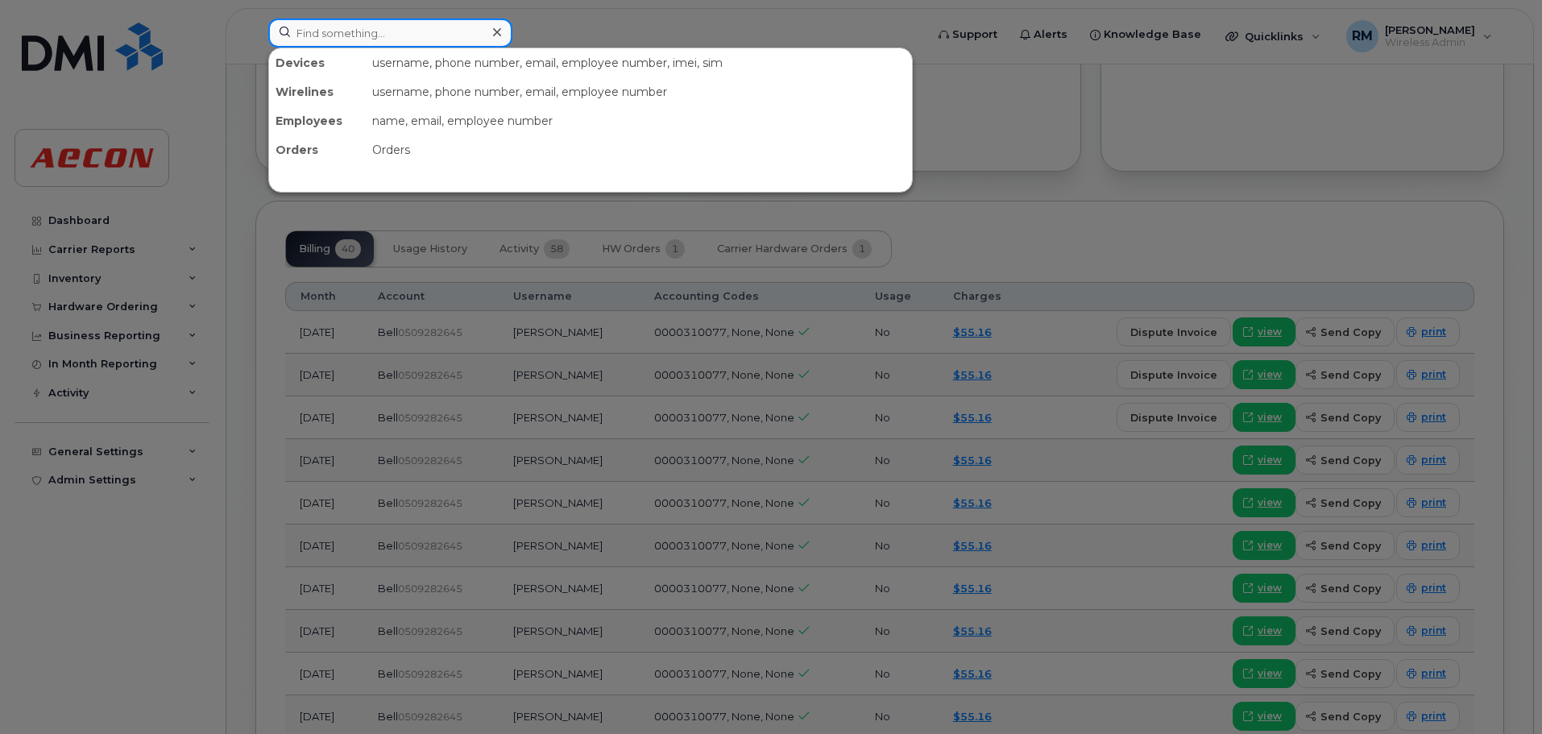
paste input "4313743193"
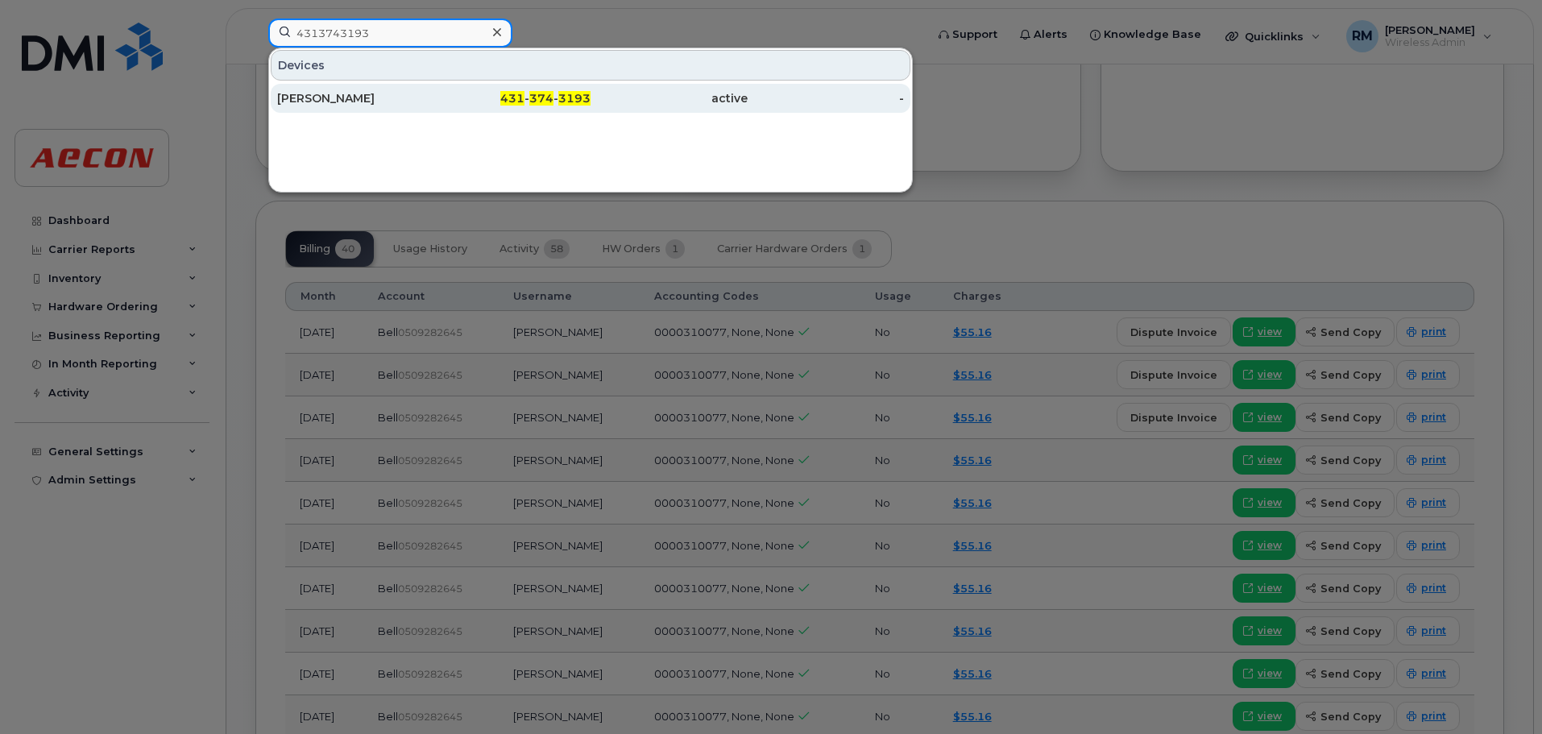
type input "4313743193"
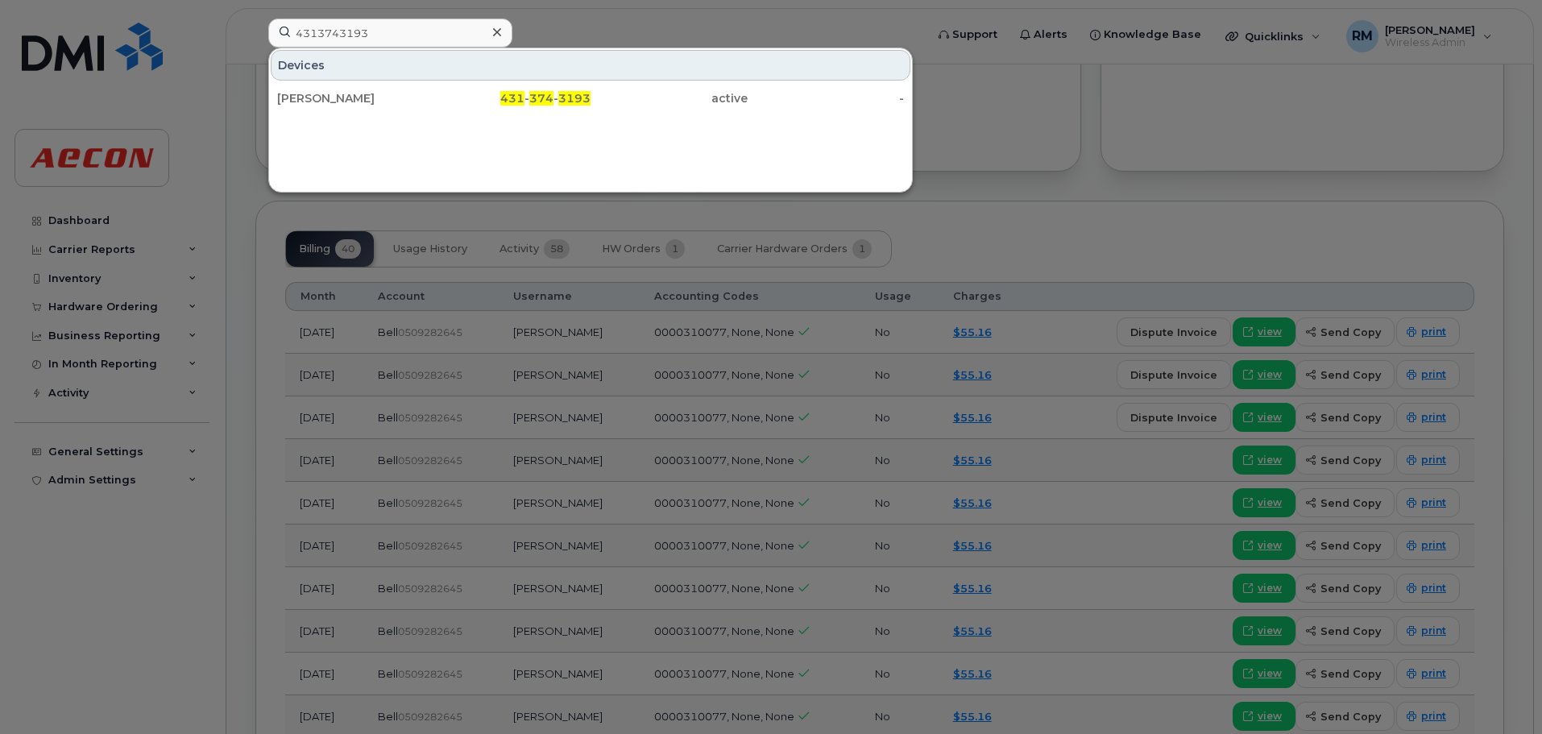
drag, startPoint x: 526, startPoint y: 94, endPoint x: 824, endPoint y: 189, distance: 313.0
click at [525, 94] on span "431" at bounding box center [512, 98] width 24 height 15
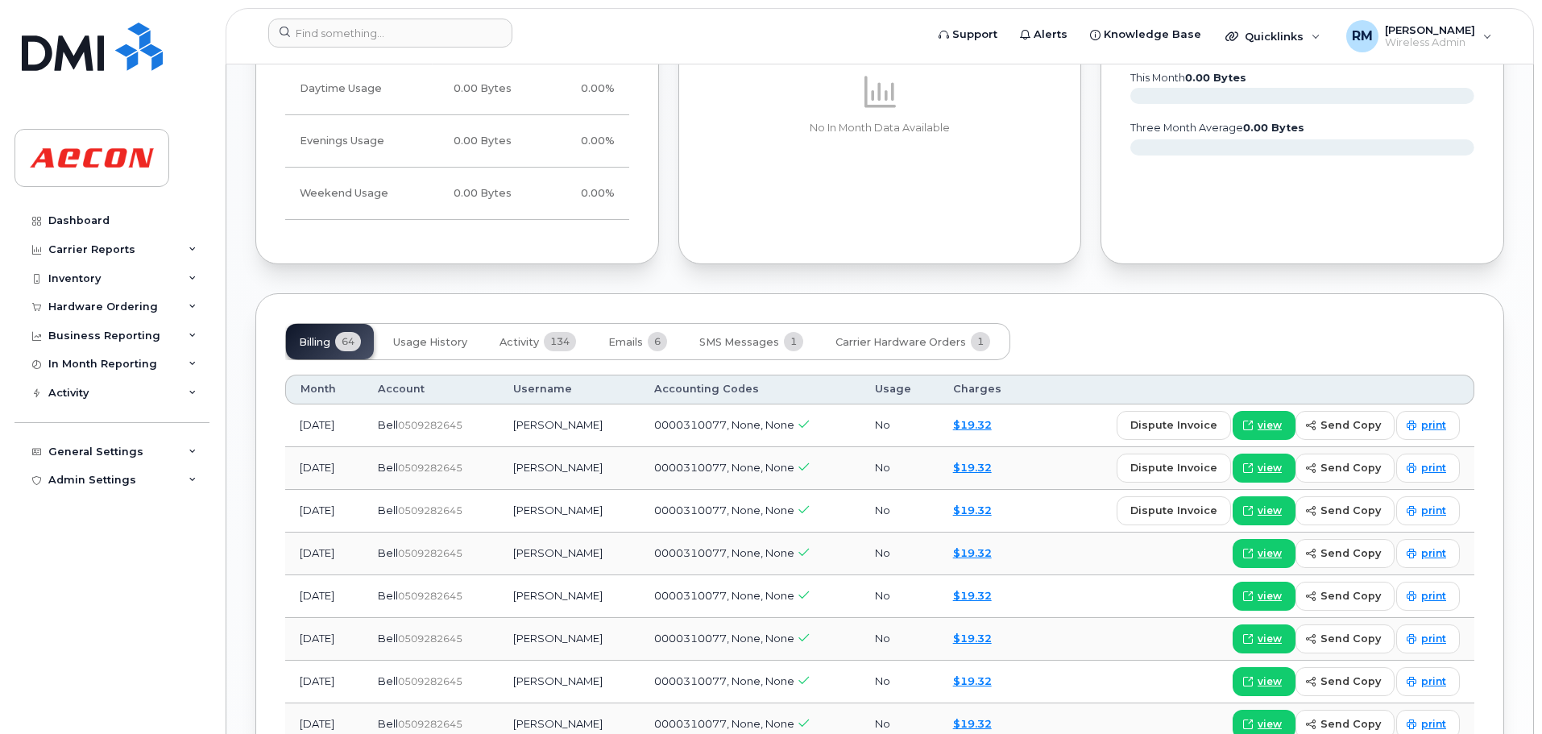
scroll to position [1451, 0]
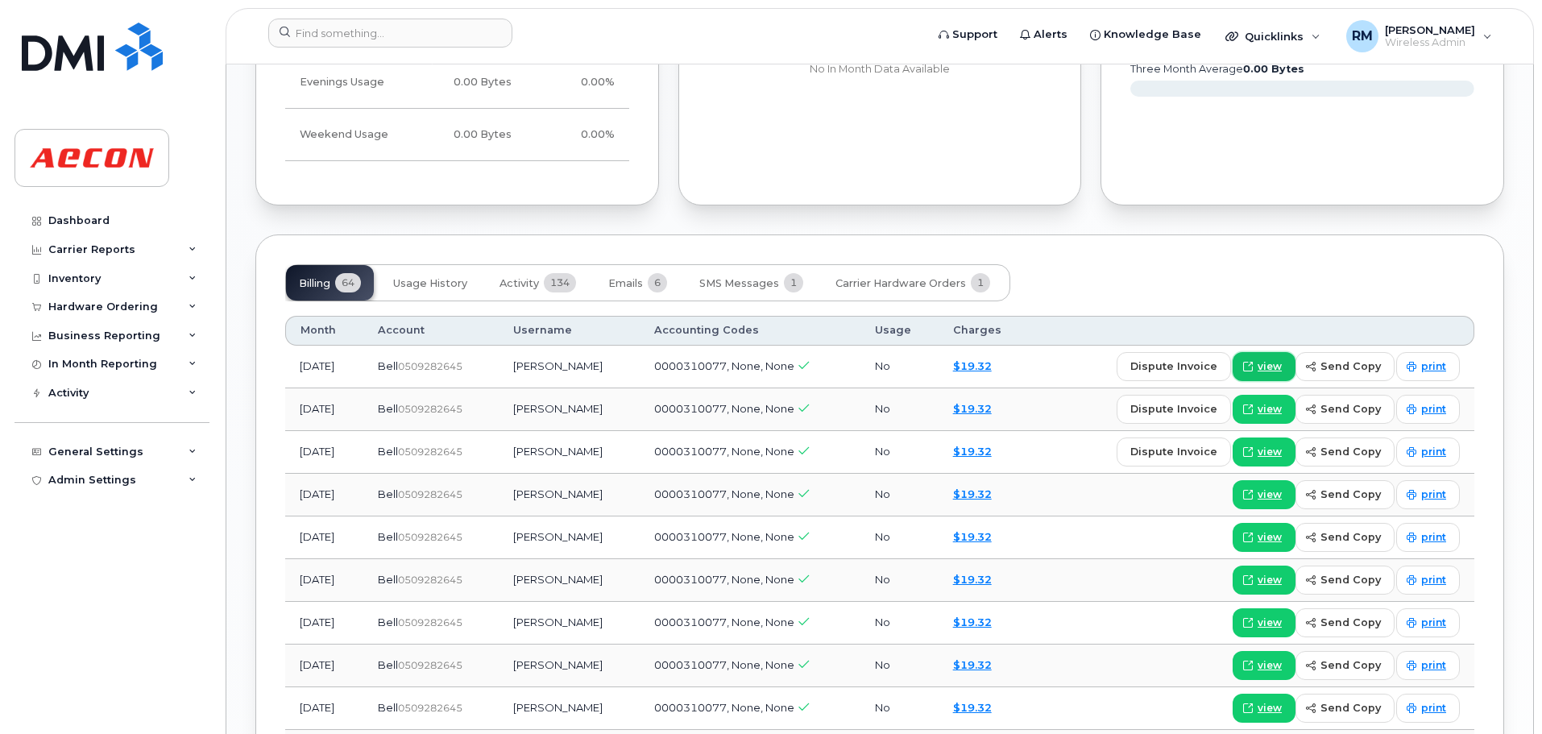
click at [1256, 363] on span at bounding box center [1248, 366] width 15 height 15
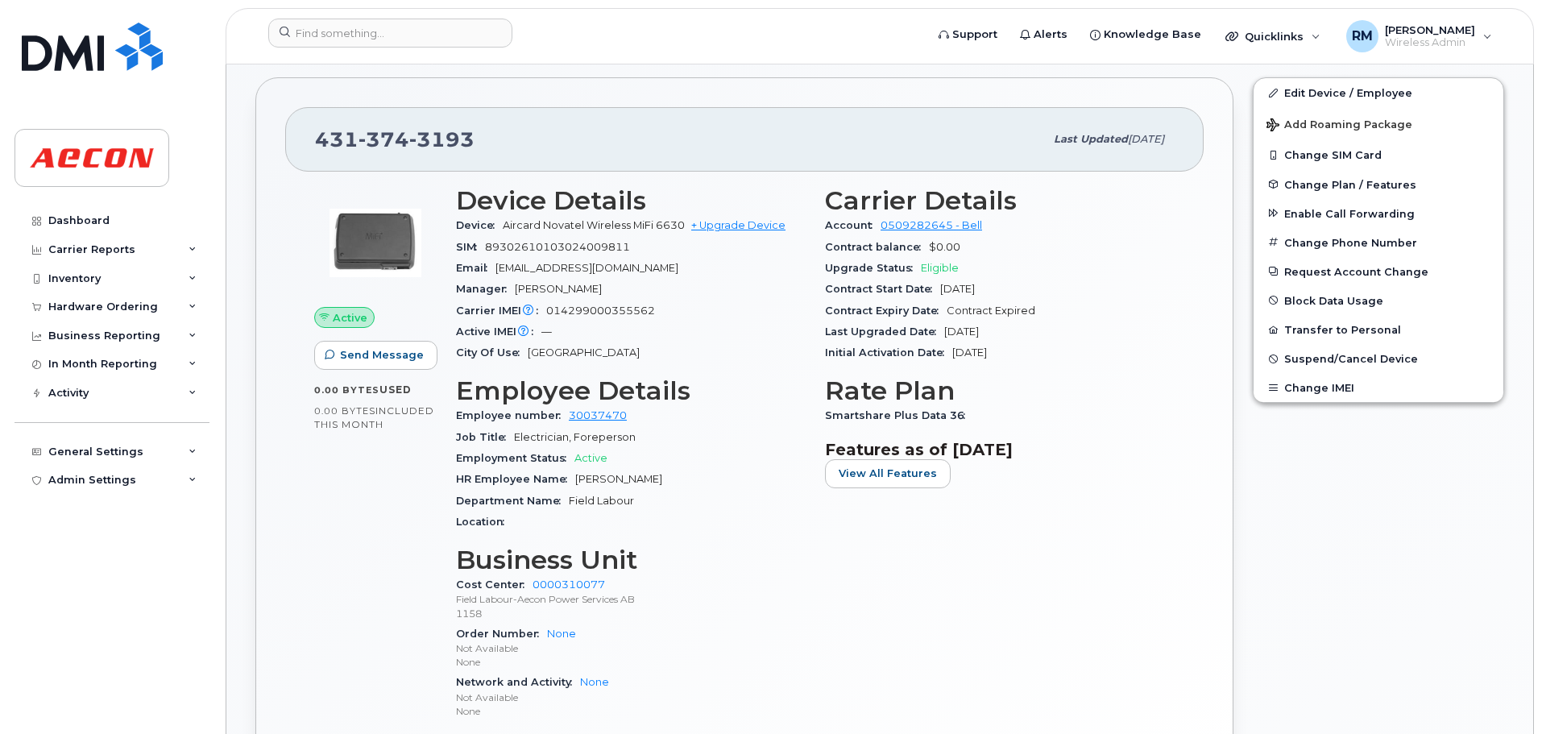
scroll to position [161, 0]
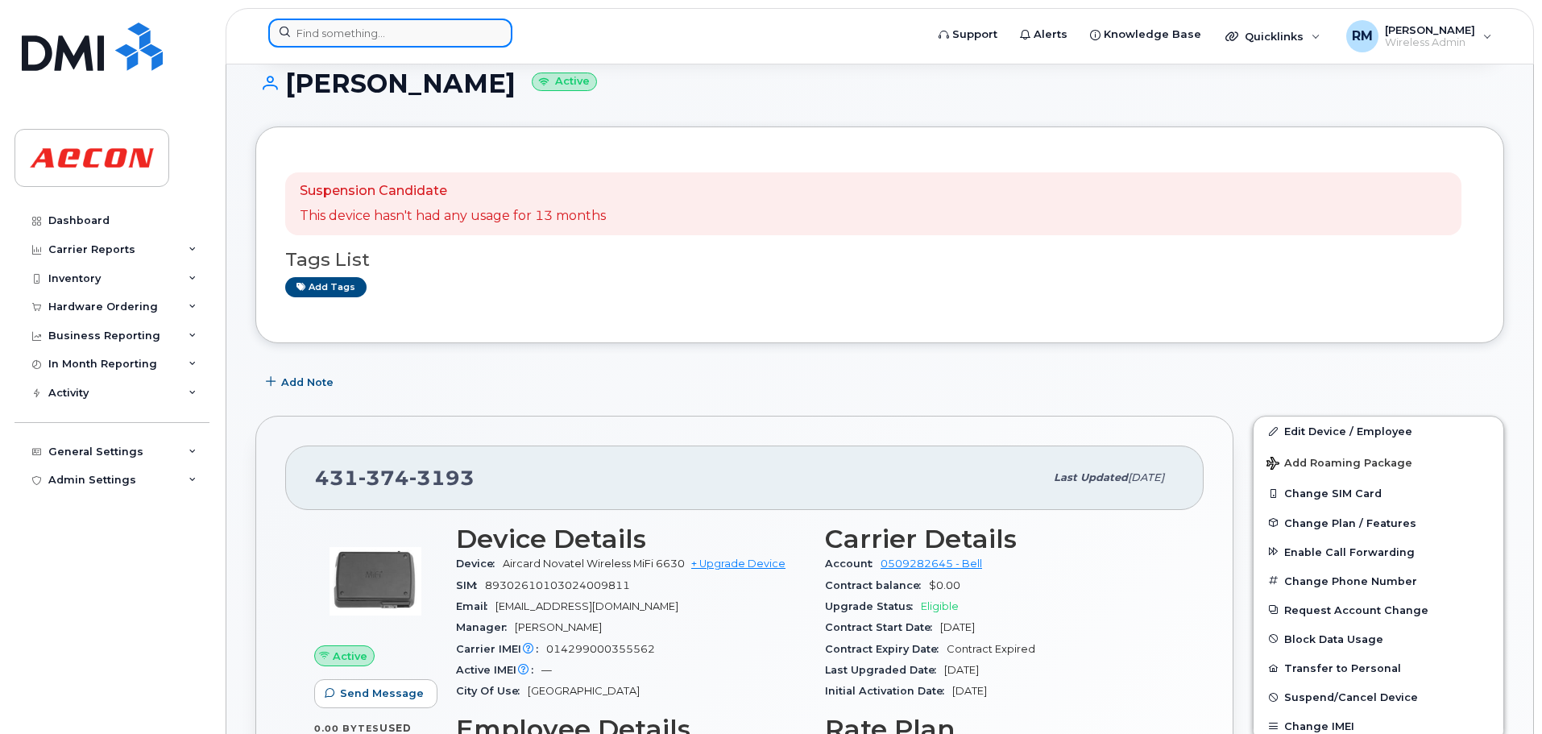
click at [408, 27] on input at bounding box center [390, 33] width 244 height 29
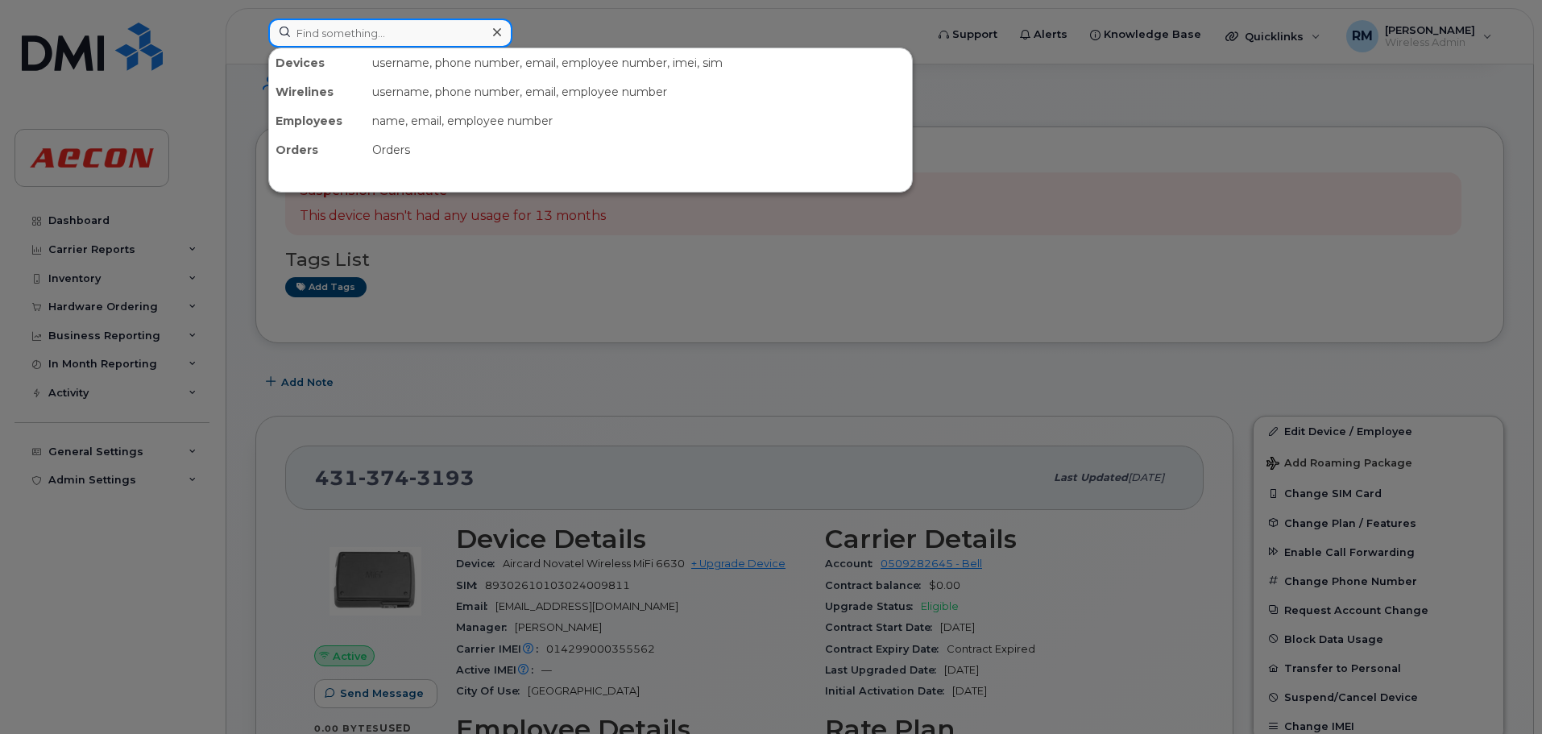
paste input "3063132172"
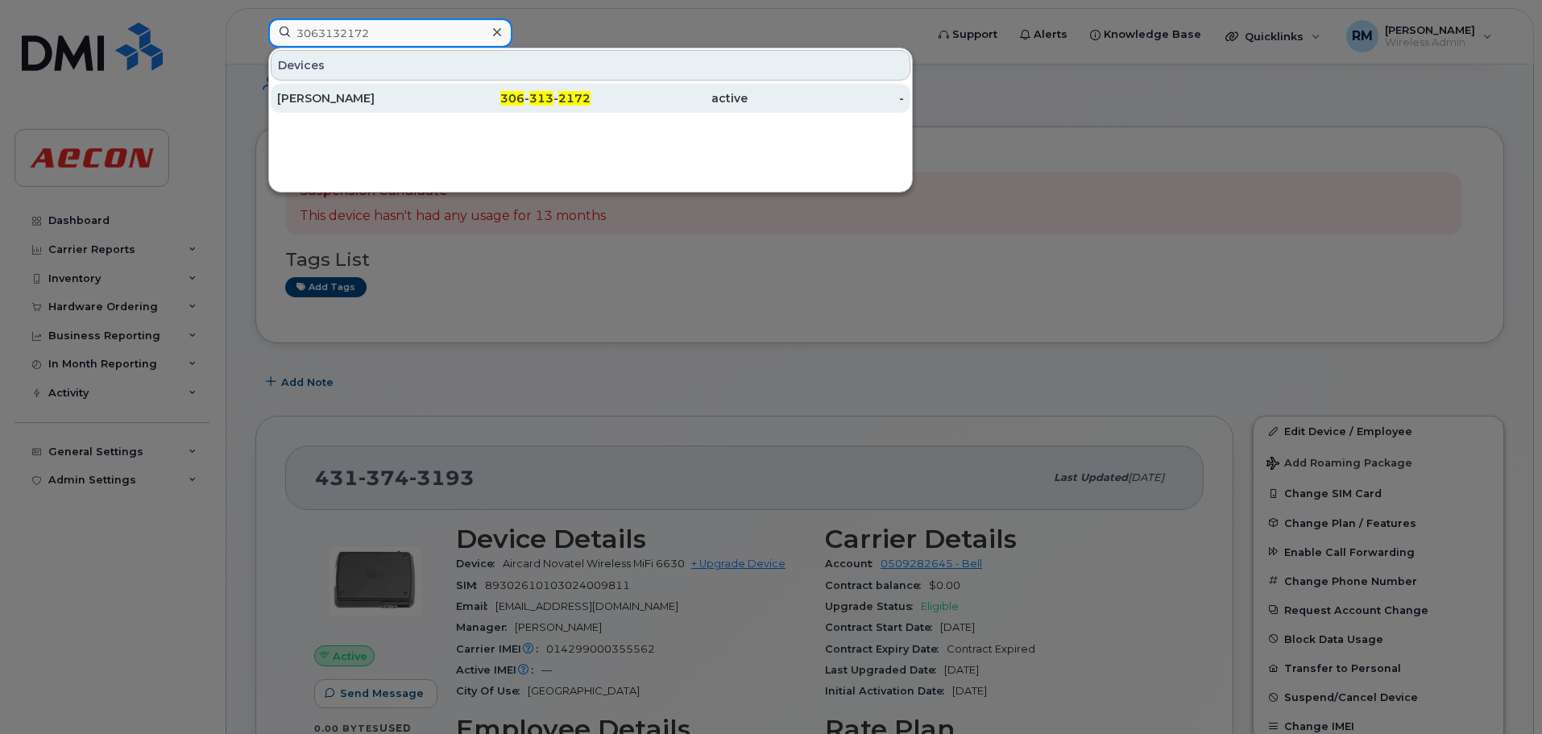
type input "3063132172"
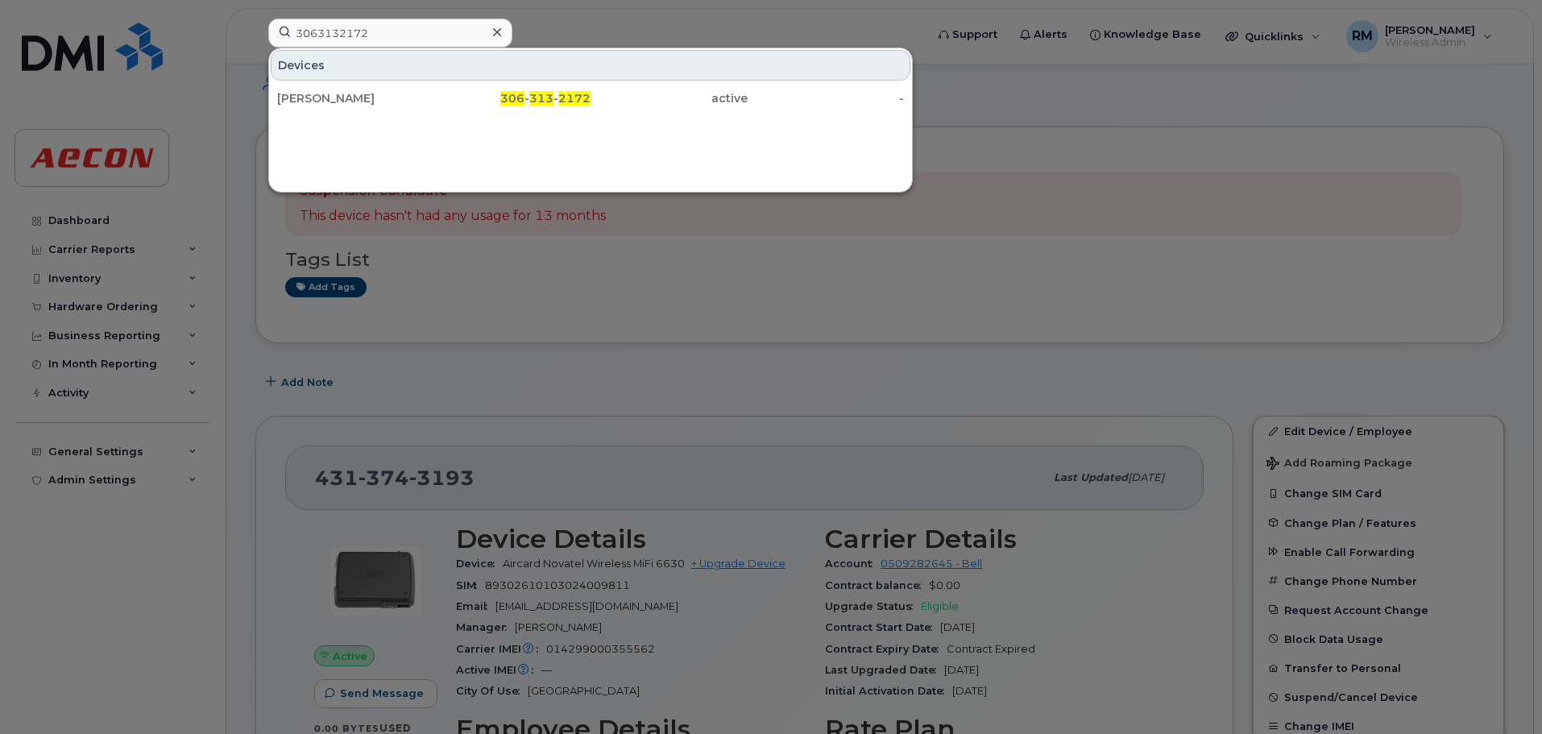
drag, startPoint x: 548, startPoint y: 99, endPoint x: 979, endPoint y: 226, distance: 449.5
click at [548, 99] on span "313" at bounding box center [541, 98] width 24 height 15
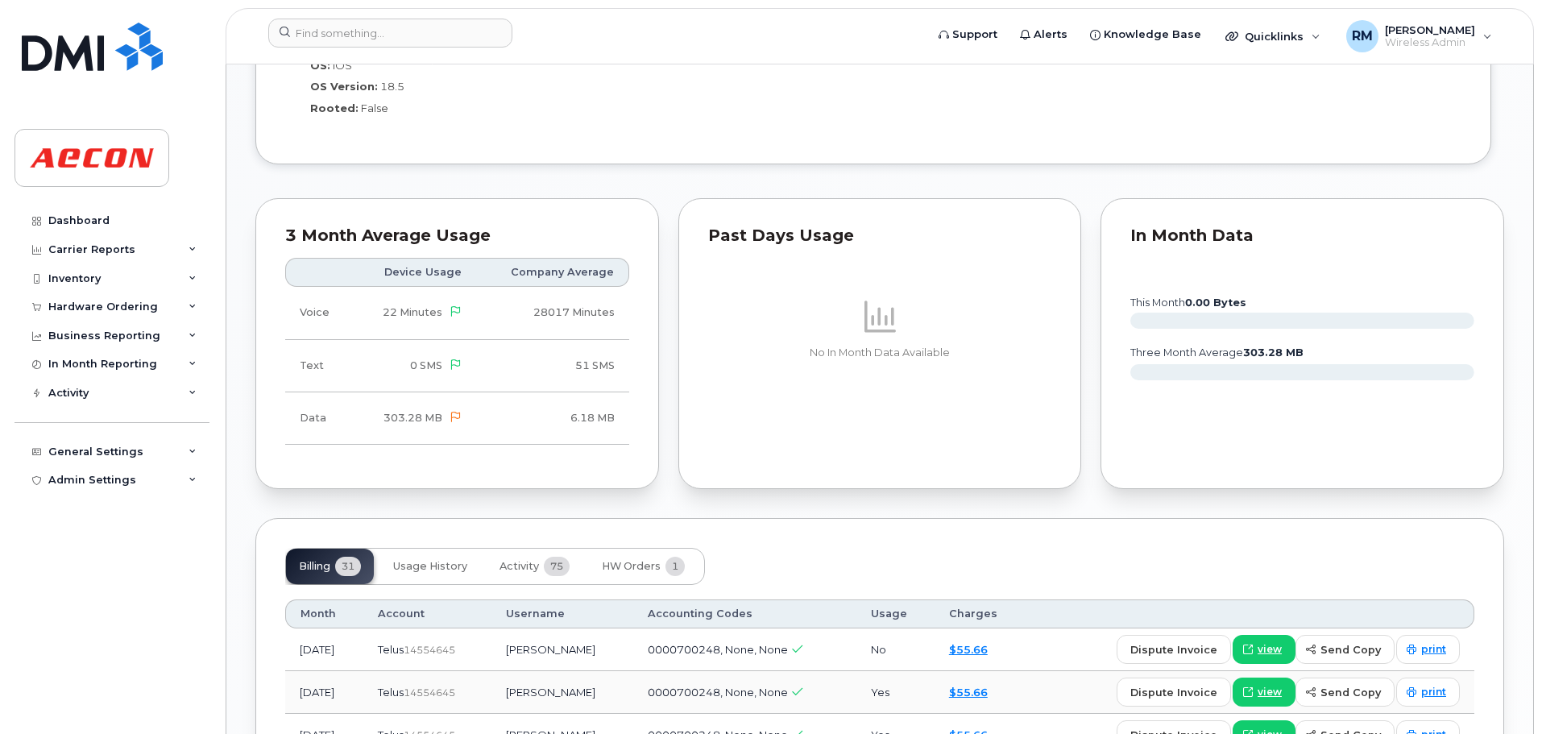
scroll to position [1370, 0]
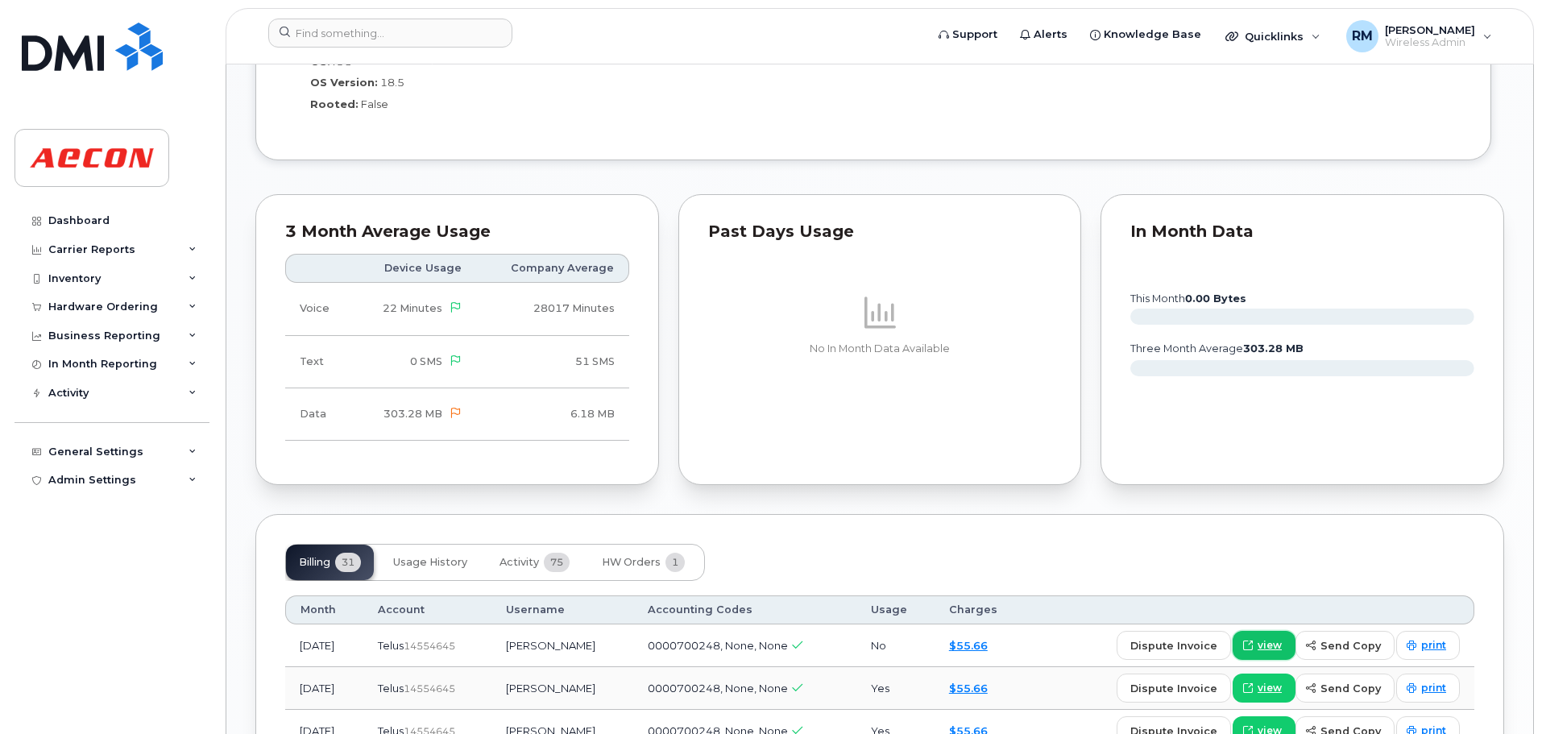
click at [1256, 640] on span at bounding box center [1248, 645] width 15 height 15
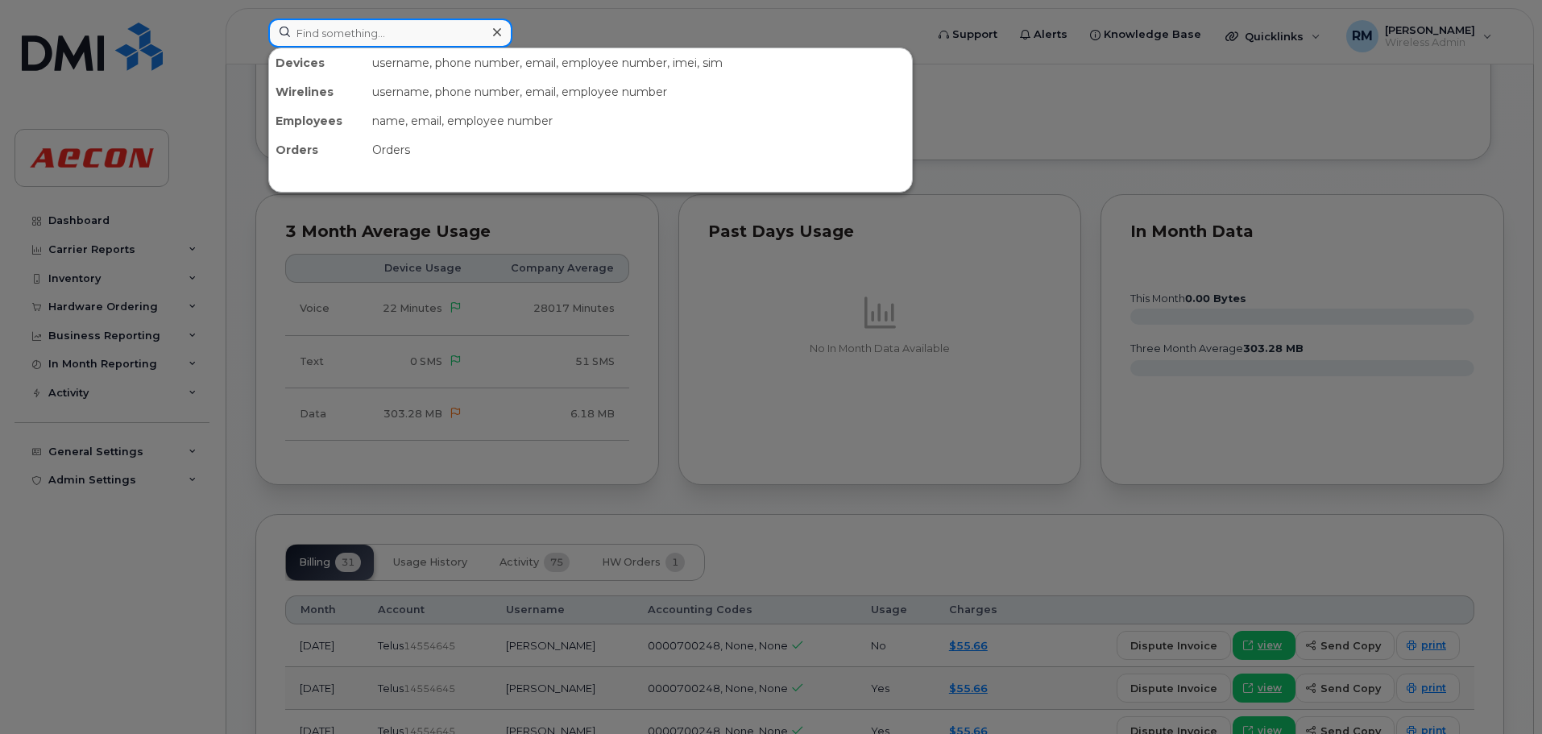
click at [355, 23] on input at bounding box center [390, 33] width 244 height 29
paste input "4165734156"
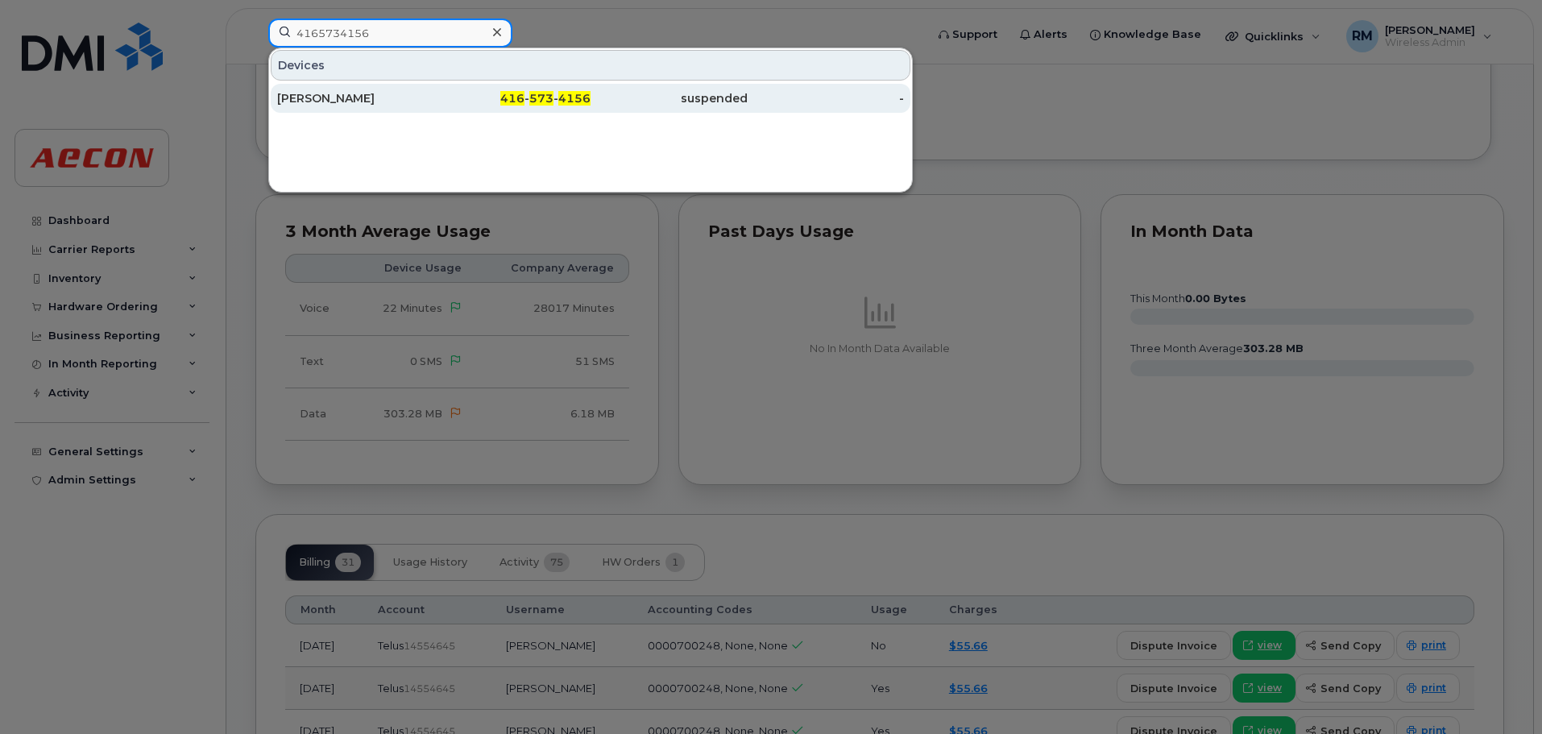
type input "4165734156"
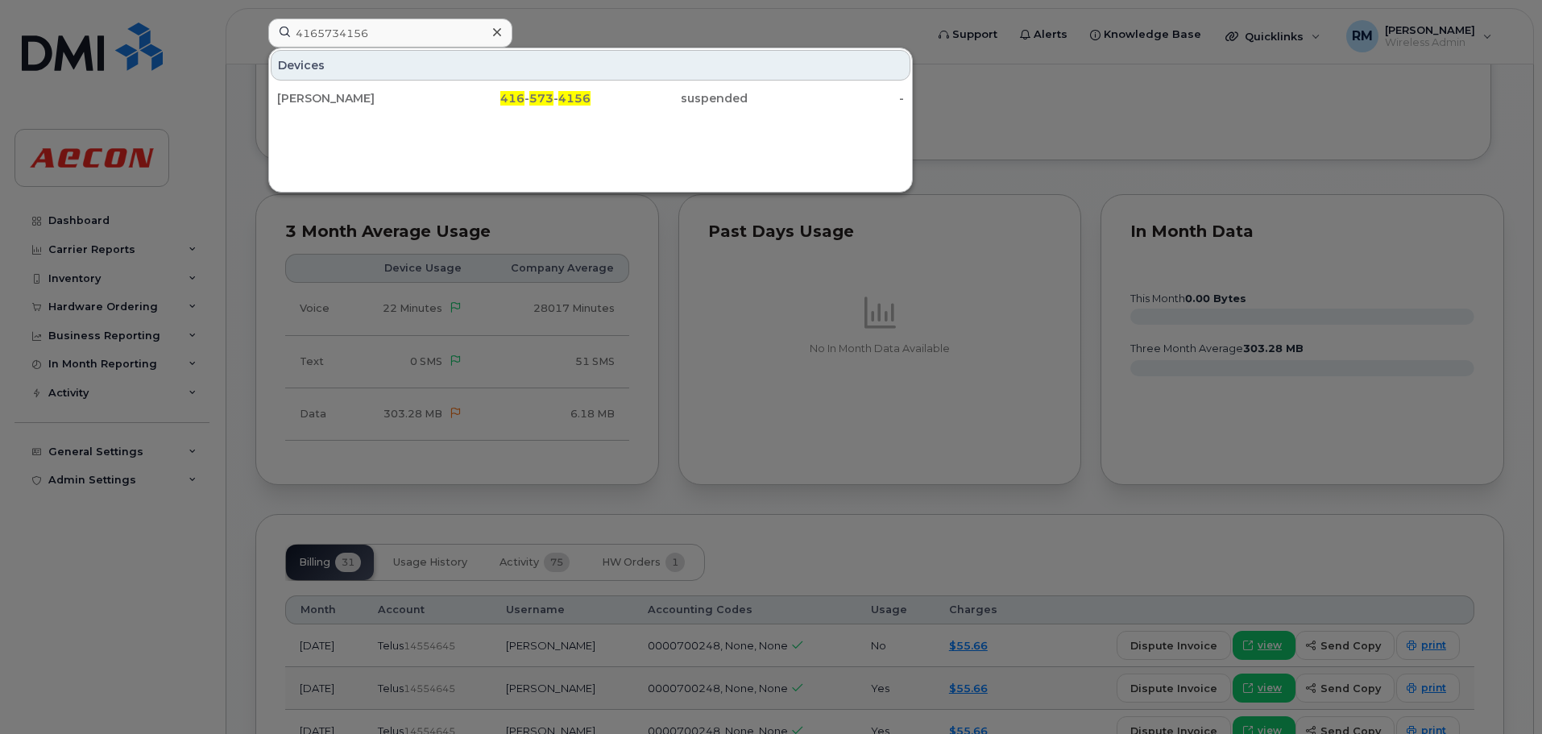
drag, startPoint x: 566, startPoint y: 98, endPoint x: 1206, endPoint y: 307, distance: 673.8
click at [566, 98] on span "4156" at bounding box center [574, 98] width 32 height 15
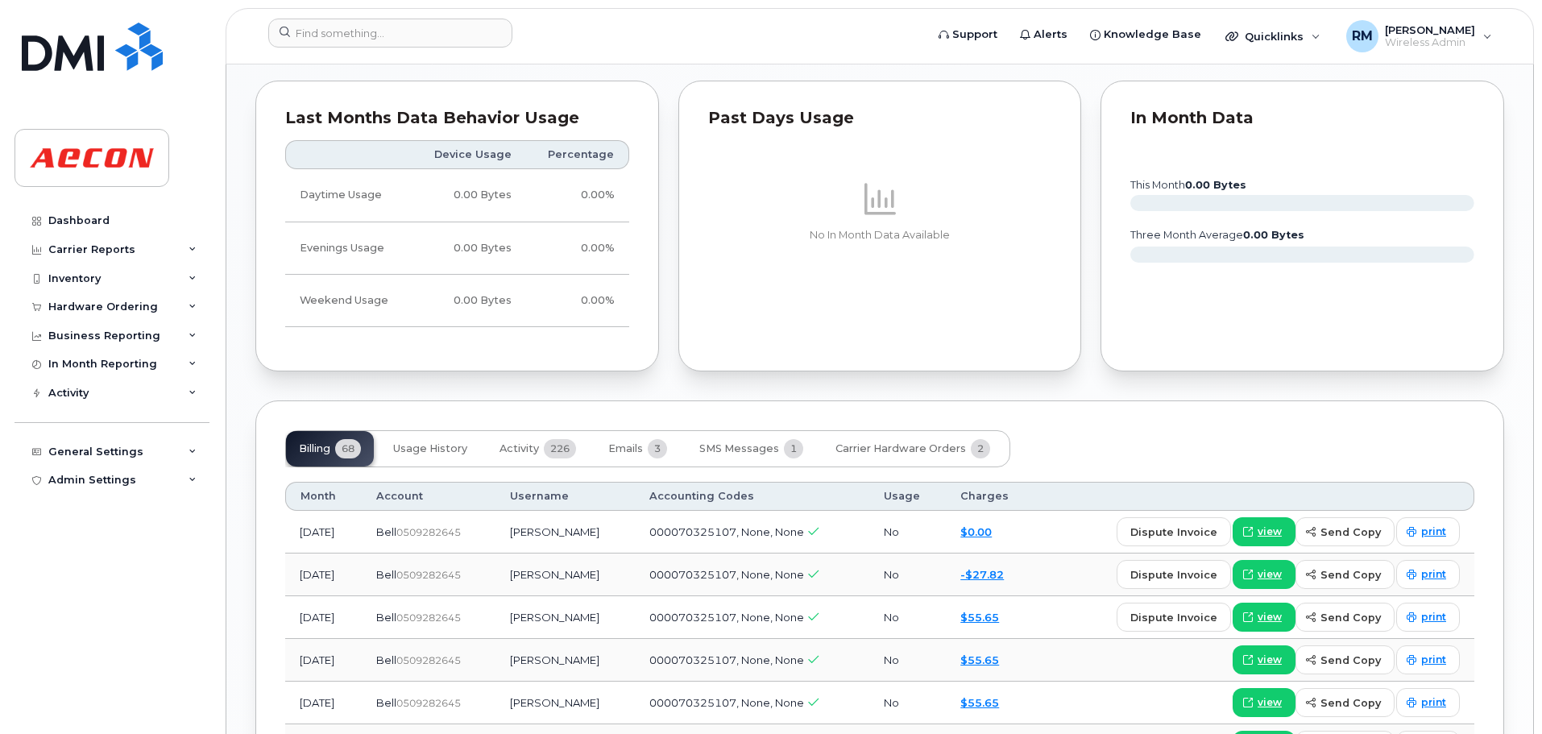
scroll to position [1531, 0]
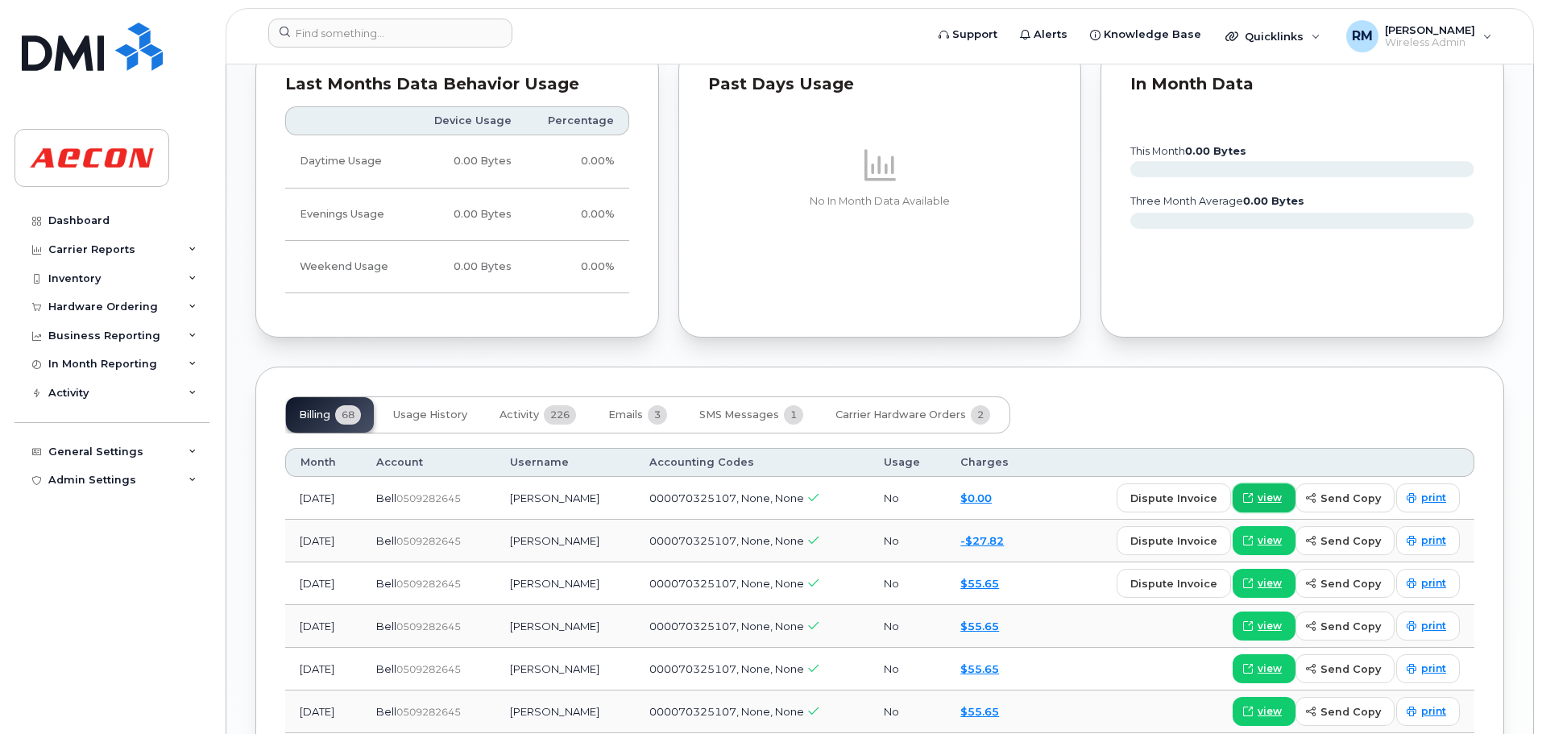
click at [1276, 502] on span "view" at bounding box center [1270, 498] width 24 height 15
click at [355, 28] on input at bounding box center [390, 33] width 244 height 29
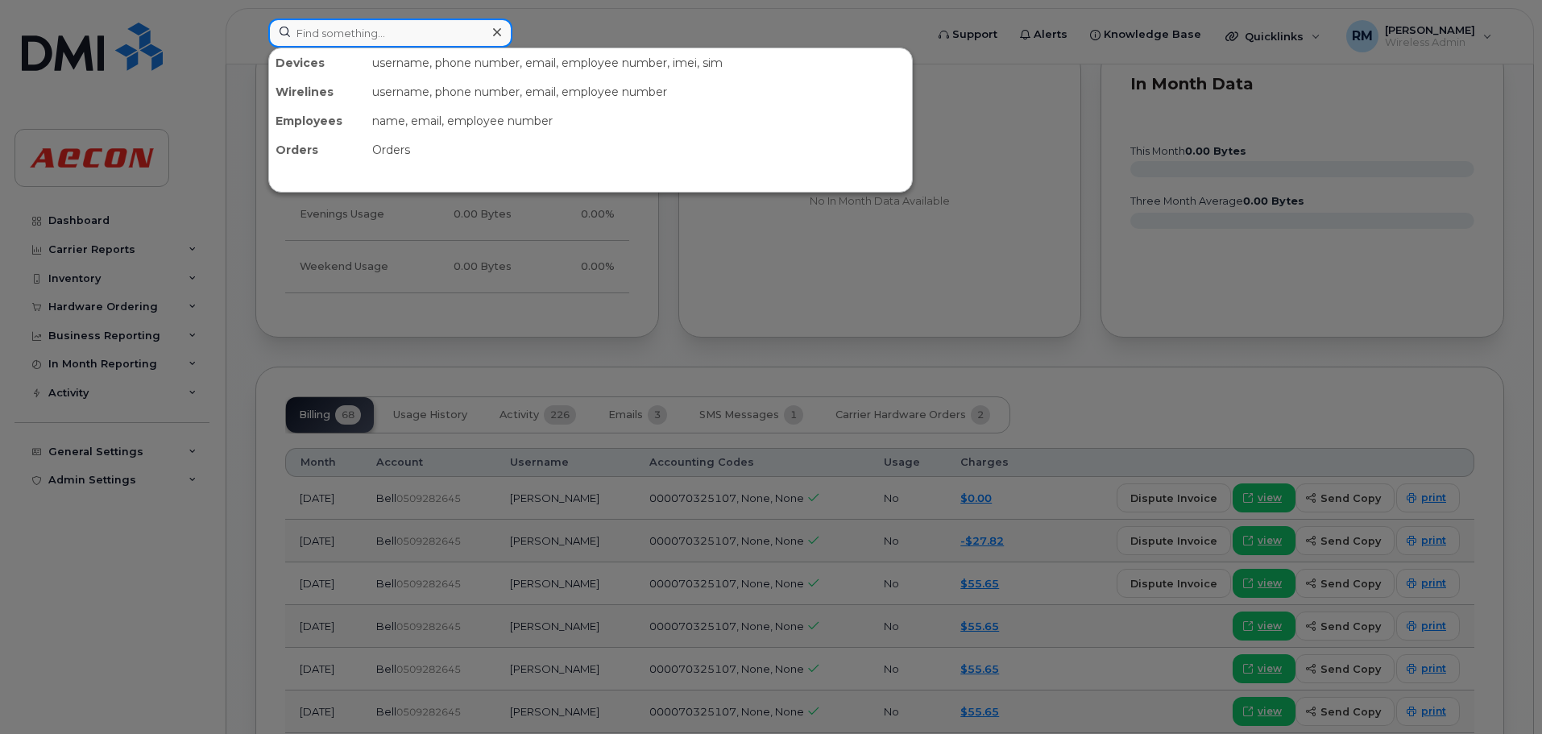
paste input "2893558383"
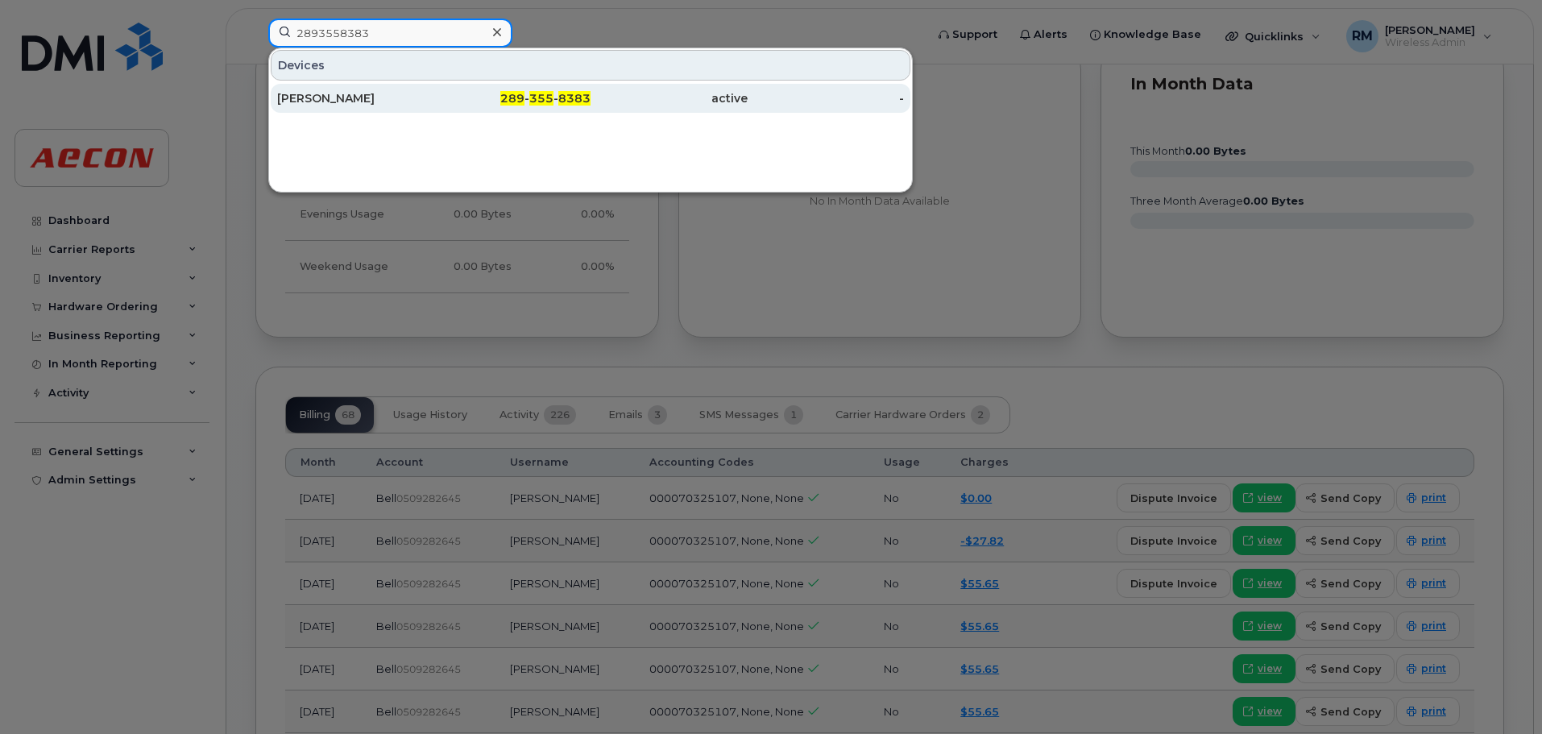
type input "2893558383"
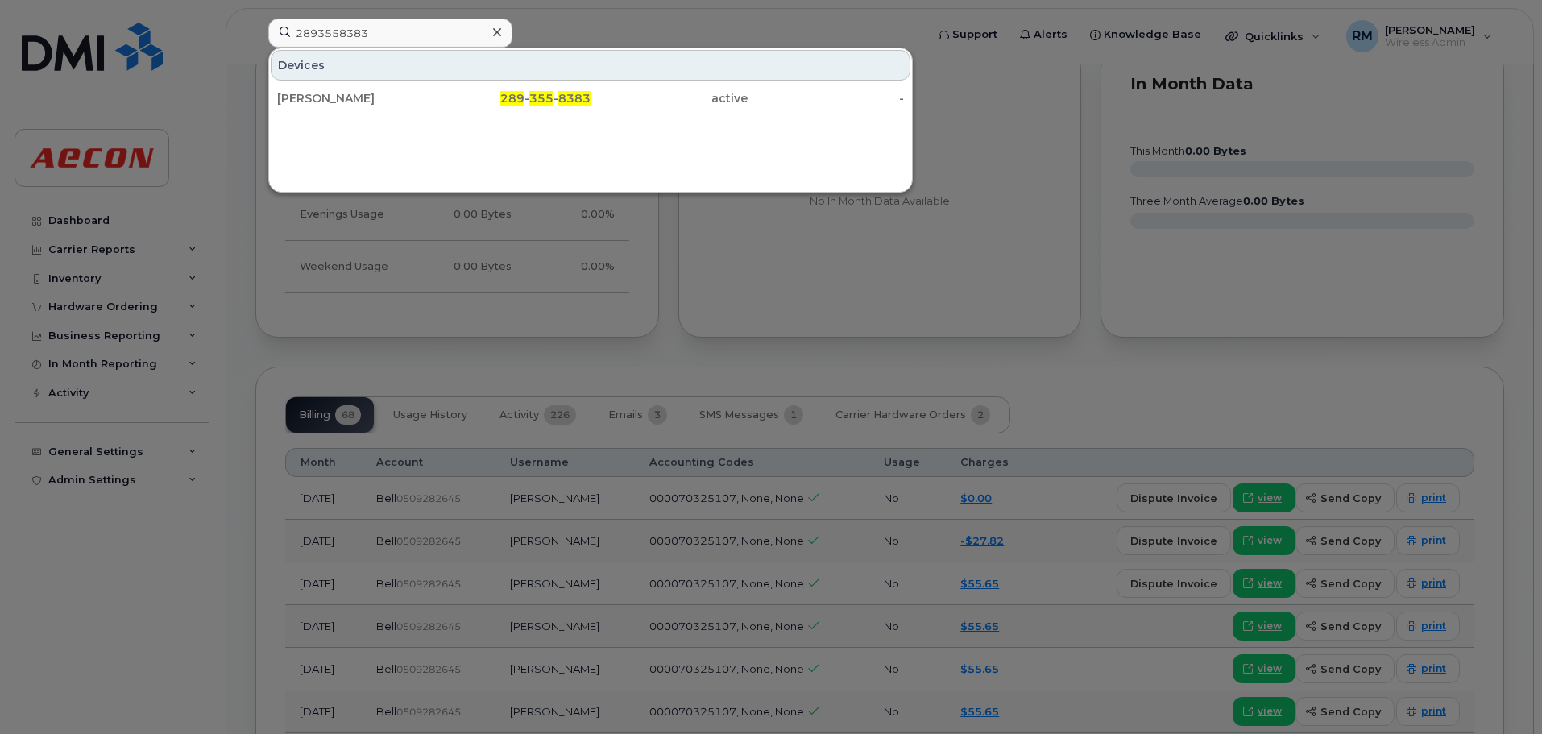
drag, startPoint x: 532, startPoint y: 98, endPoint x: 1508, endPoint y: 299, distance: 996.3
click at [532, 98] on span "355" at bounding box center [541, 98] width 24 height 15
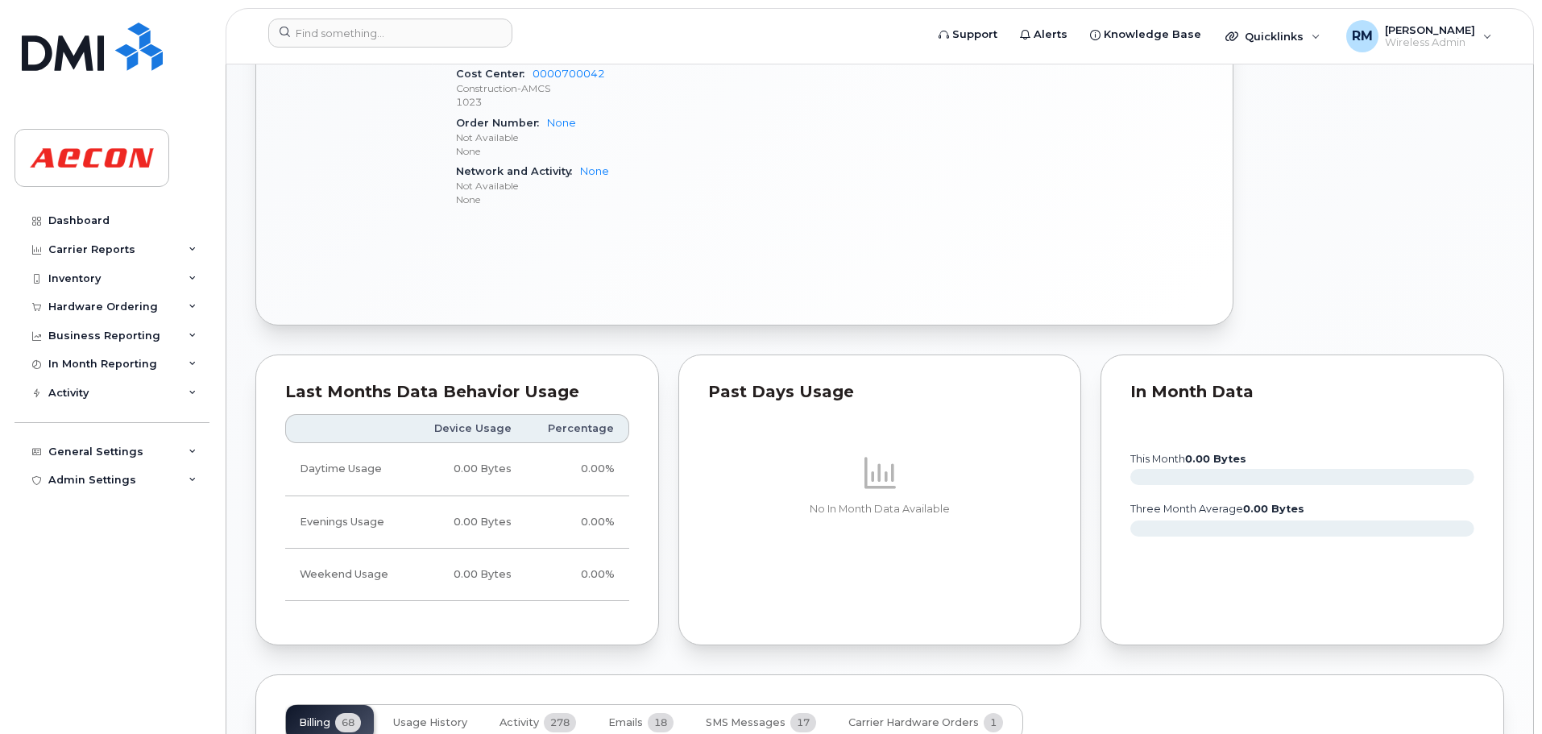
scroll to position [1289, 0]
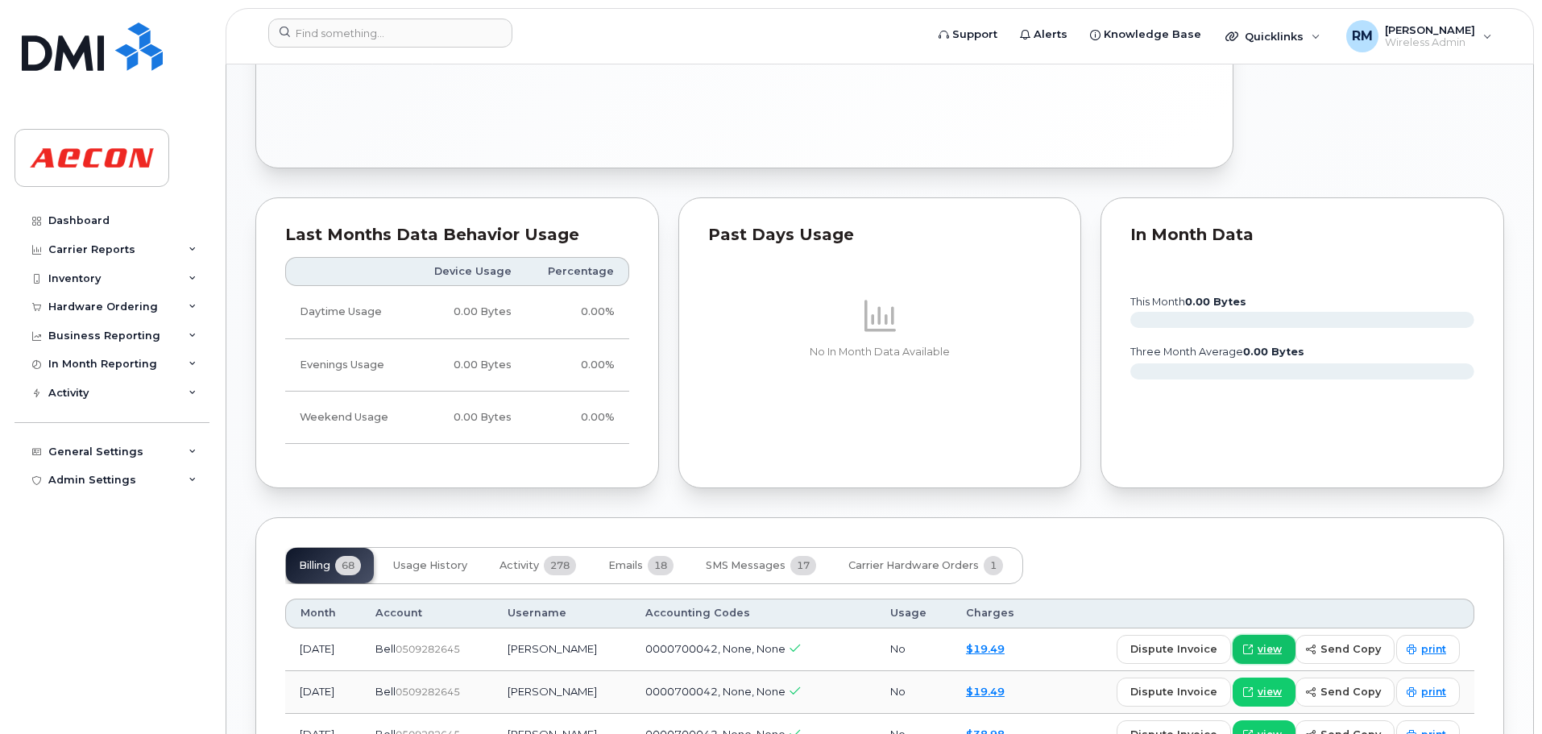
click at [1267, 650] on span "view" at bounding box center [1270, 649] width 24 height 15
